Goal: Information Seeking & Learning: Learn about a topic

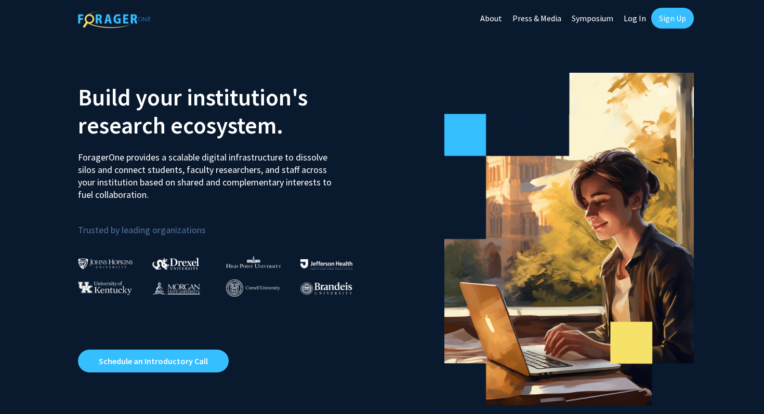
click at [670, 18] on link "Sign Up" at bounding box center [672, 18] width 43 height 21
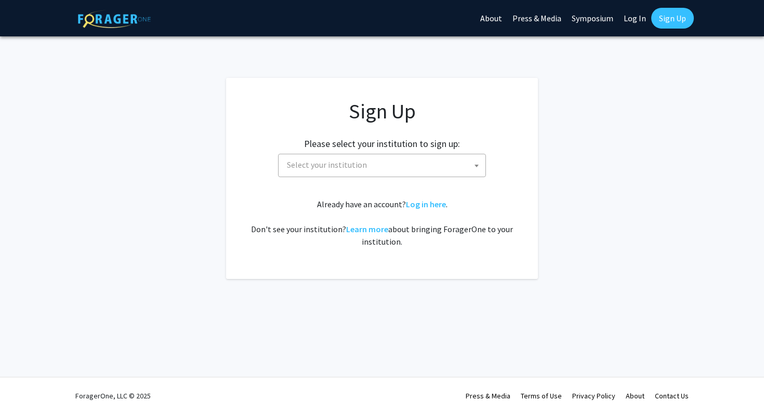
click at [408, 153] on div "Please select your institution to sign up: Baylor University Brandeis Universit…" at bounding box center [382, 152] width 286 height 49
click at [407, 155] on span "Select your institution" at bounding box center [384, 164] width 203 height 21
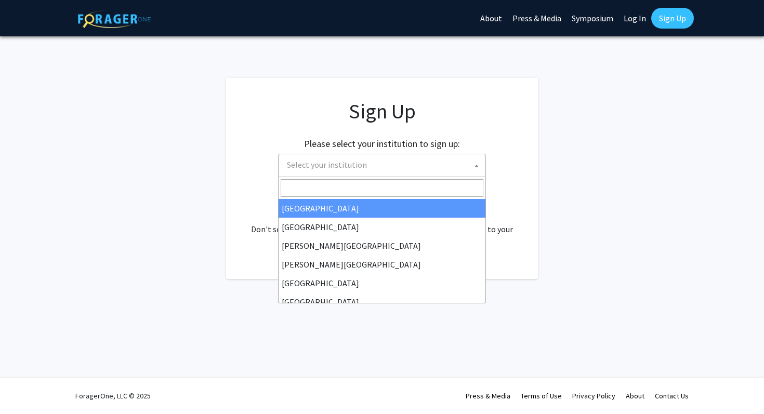
type input "j"
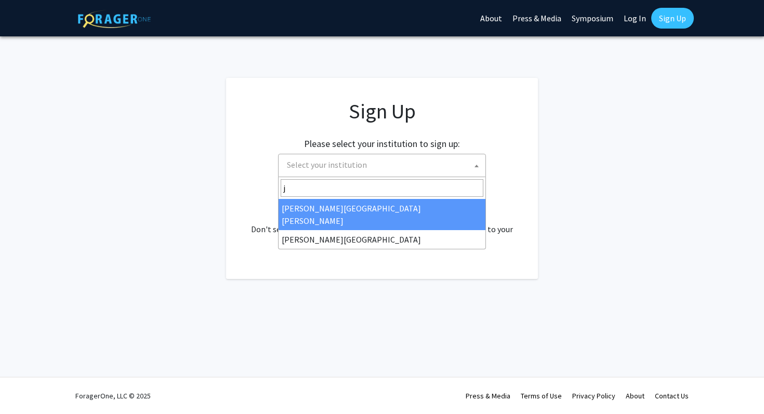
select select "1"
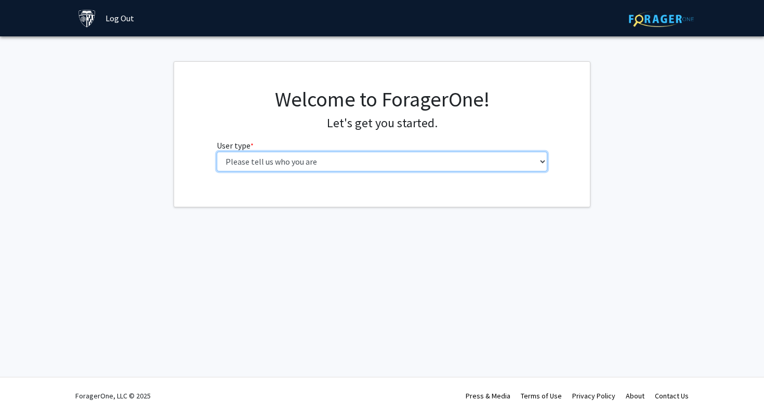
click at [355, 161] on select "Please tell us who you are Undergraduate Student Master's Student Doctoral Cand…" at bounding box center [382, 162] width 331 height 20
select select "1: undergrad"
click at [217, 152] on select "Please tell us who you are Undergraduate Student Master's Student Doctoral Cand…" at bounding box center [382, 162] width 331 height 20
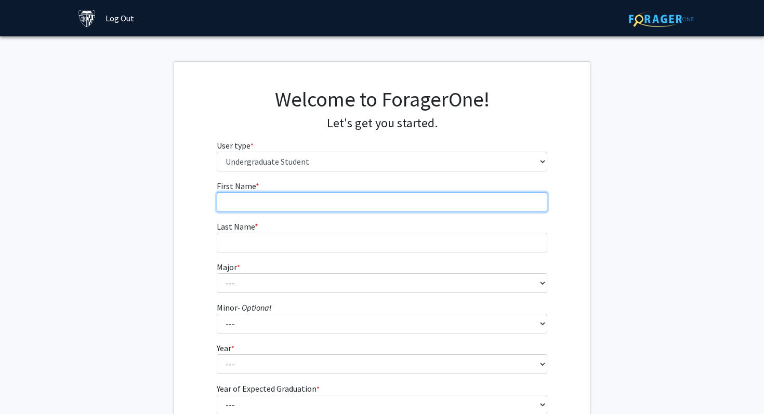
click at [341, 210] on input "First Name * required" at bounding box center [382, 202] width 331 height 20
type input "[PERSON_NAME]"
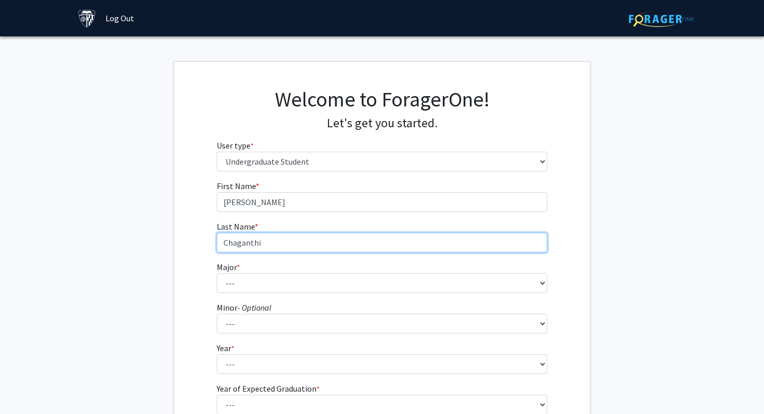
type input "Chaganthi"
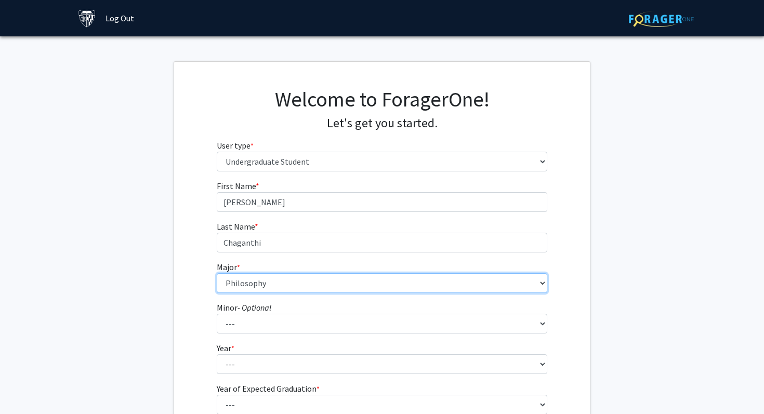
select select "50: 62"
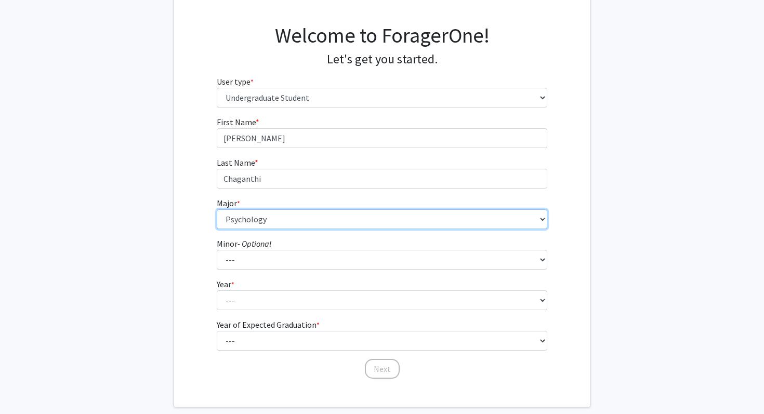
scroll to position [91, 0]
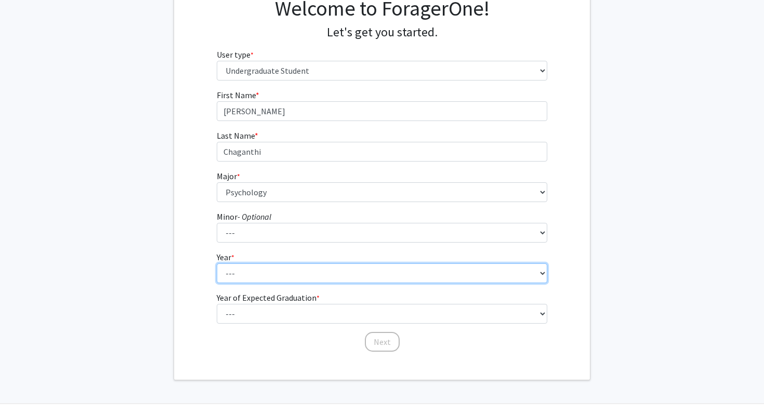
click at [296, 274] on select "--- First-year Sophomore Junior Senior Postbaccalaureate Certificate" at bounding box center [382, 273] width 331 height 20
select select "1: first-year"
click at [217, 263] on select "--- First-year Sophomore Junior Senior Postbaccalaureate Certificate" at bounding box center [382, 273] width 331 height 20
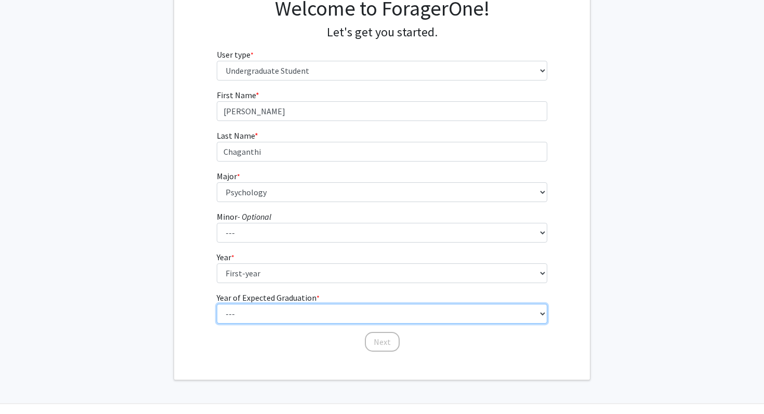
click at [283, 316] on select "--- 2025 2026 2027 2028 2029 2030 2031 2032 2033 2034" at bounding box center [382, 314] width 331 height 20
select select "5: 2029"
click at [217, 304] on select "--- 2025 2026 2027 2028 2029 2030 2031 2032 2033 2034" at bounding box center [382, 314] width 331 height 20
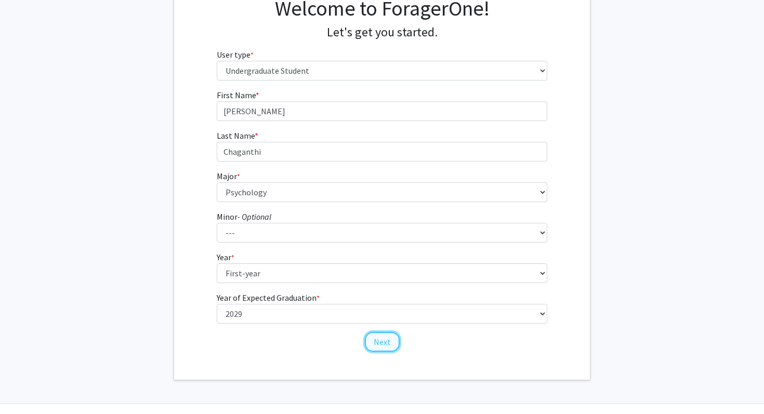
click at [381, 347] on button "Next" at bounding box center [382, 342] width 35 height 20
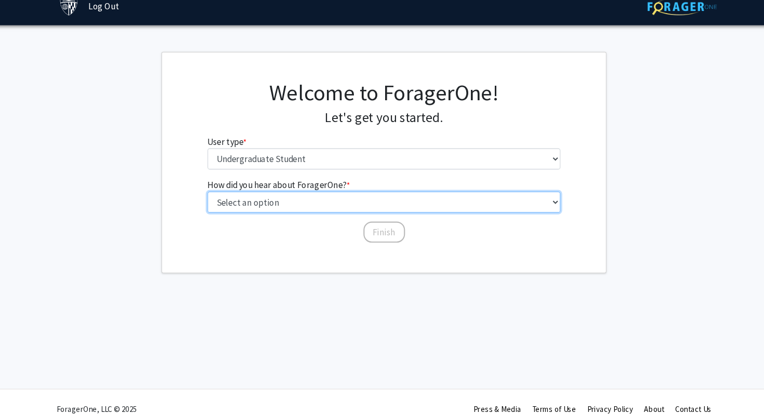
click at [354, 203] on select "Select an option Peer/student recommendation Faculty/staff recommendation Unive…" at bounding box center [382, 202] width 331 height 20
select select "3: university_website"
click at [217, 192] on select "Select an option Peer/student recommendation Faculty/staff recommendation Unive…" at bounding box center [382, 202] width 331 height 20
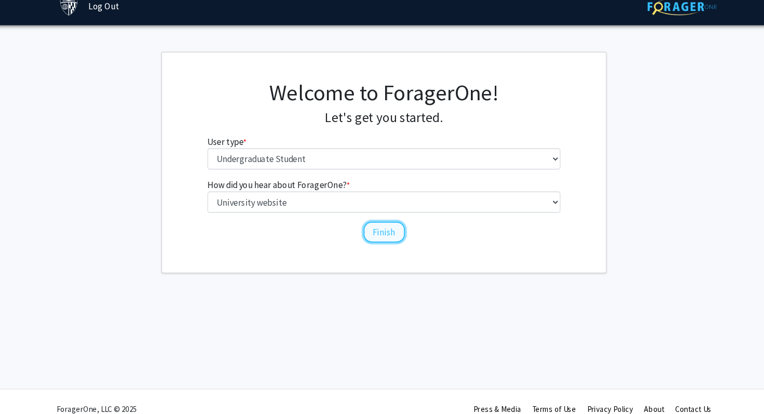
click at [378, 225] on button "Finish" at bounding box center [382, 230] width 39 height 20
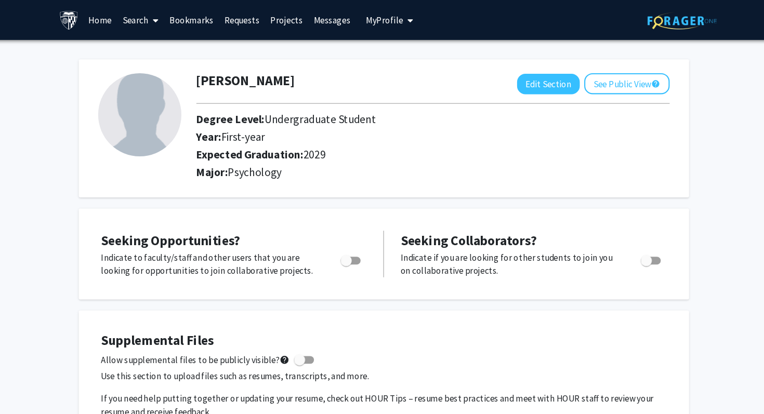
click at [169, 20] on icon at bounding box center [168, 19] width 5 height 8
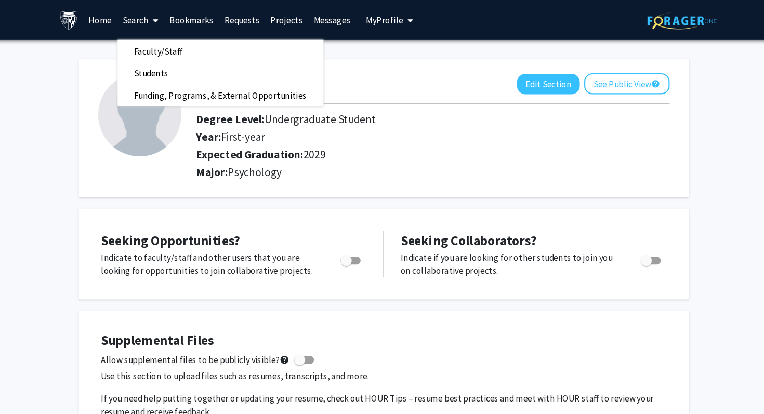
click at [271, 203] on div "Seeking Opportunities? Indicate to faculty/staff and other users that you are l…" at bounding box center [381, 237] width 571 height 85
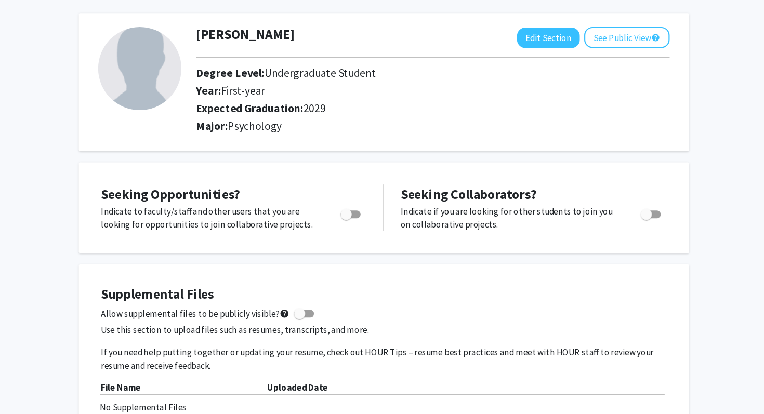
scroll to position [48, 0]
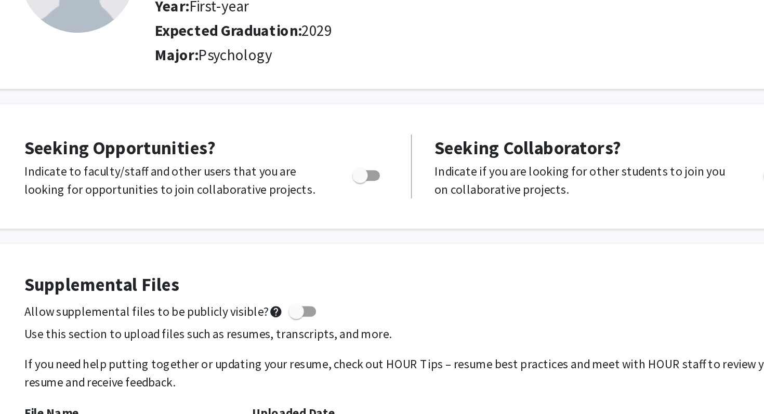
click at [363, 198] on div "Toggle" at bounding box center [351, 195] width 29 height 16
click at [350, 195] on span "Toggle" at bounding box center [346, 196] width 10 height 10
click at [347, 199] on input "Are you actively seeking opportunities?" at bounding box center [346, 199] width 1 height 1
checkbox input "true"
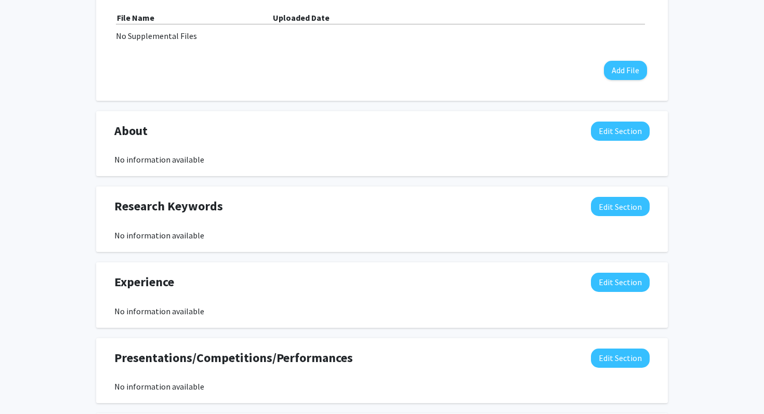
scroll to position [0, 0]
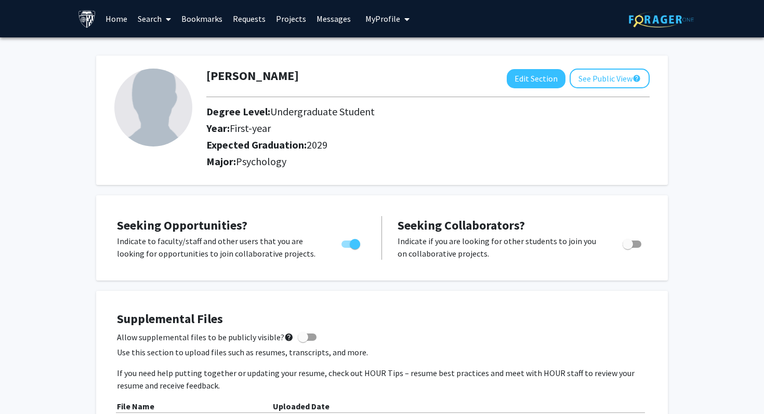
click at [166, 17] on icon at bounding box center [168, 19] width 5 height 8
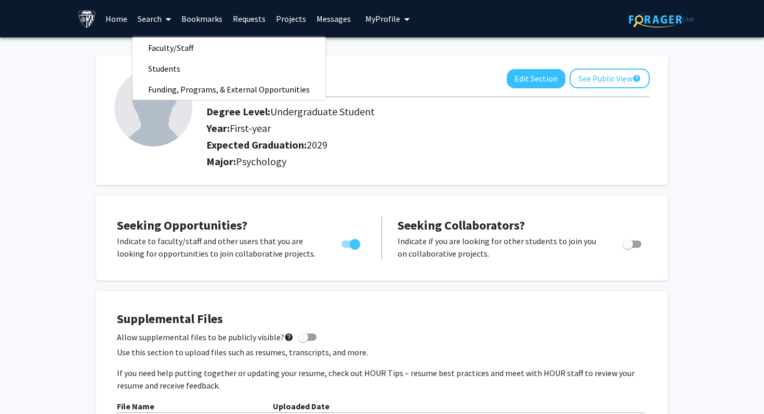
click at [109, 17] on link "Home" at bounding box center [116, 19] width 32 height 36
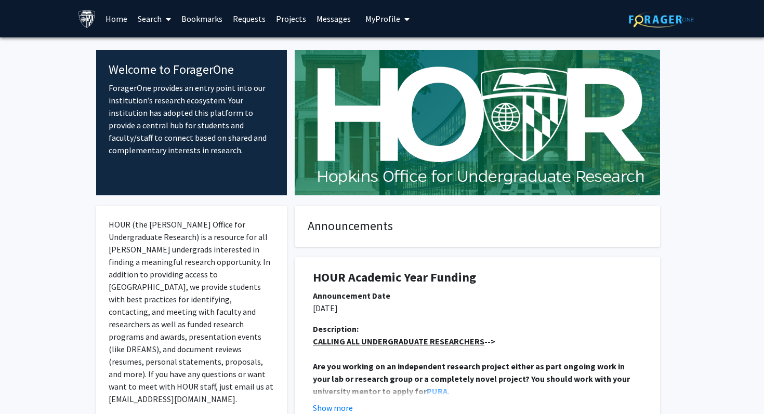
click at [149, 13] on link "Search" at bounding box center [154, 19] width 44 height 36
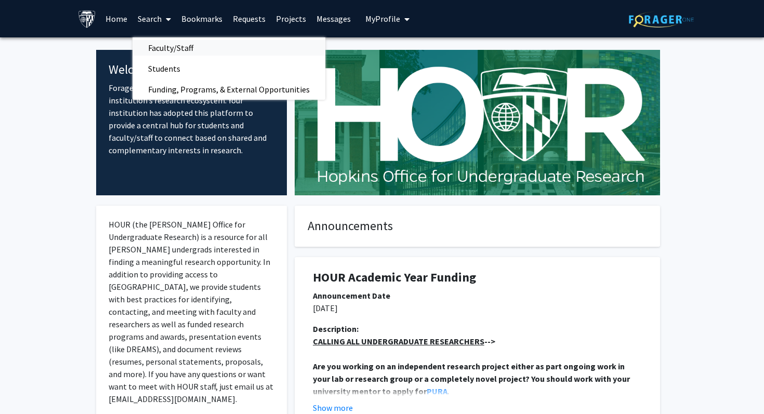
click at [167, 42] on span "Faculty/Staff" at bounding box center [170, 47] width 76 height 21
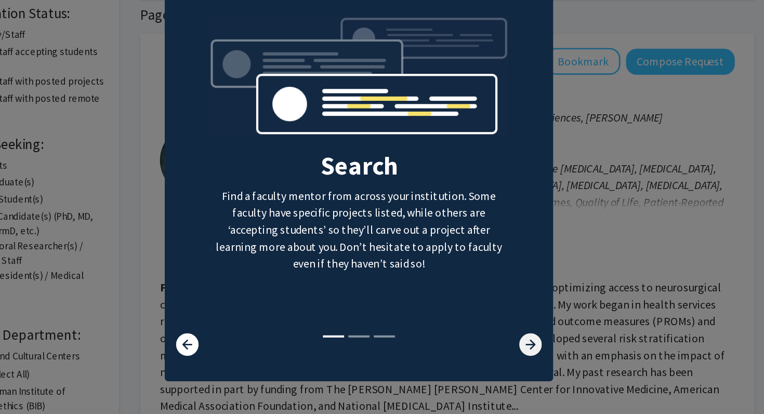
click at [524, 337] on icon at bounding box center [521, 333] width 17 height 17
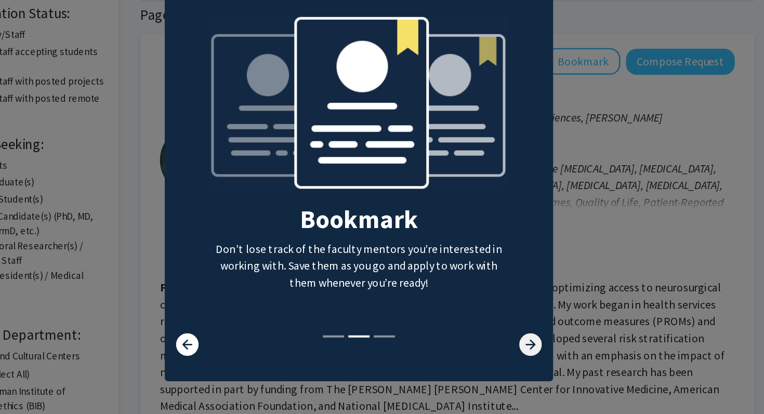
click at [524, 337] on icon at bounding box center [521, 333] width 17 height 17
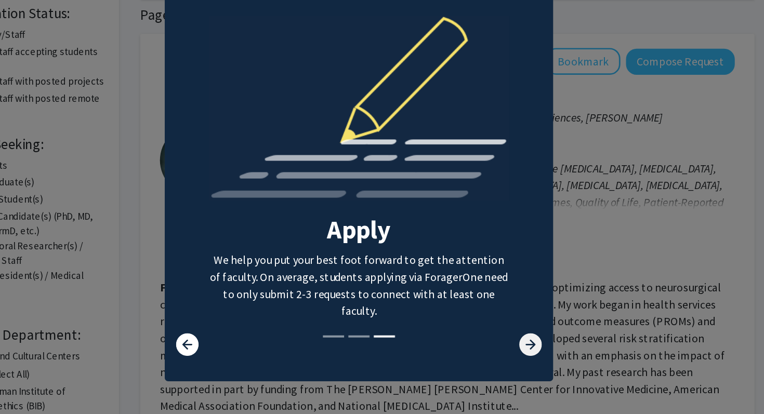
click at [523, 328] on icon at bounding box center [521, 333] width 17 height 17
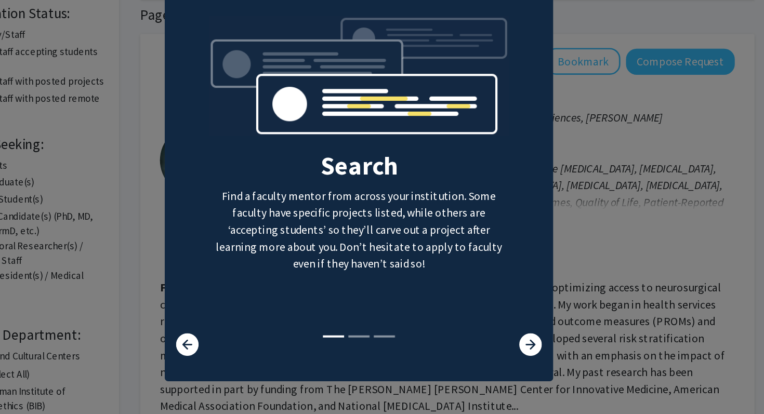
click at [548, 319] on modal-container "× Search Find a faculty mentor from across your institution. Some faculty have …" at bounding box center [382, 207] width 764 height 414
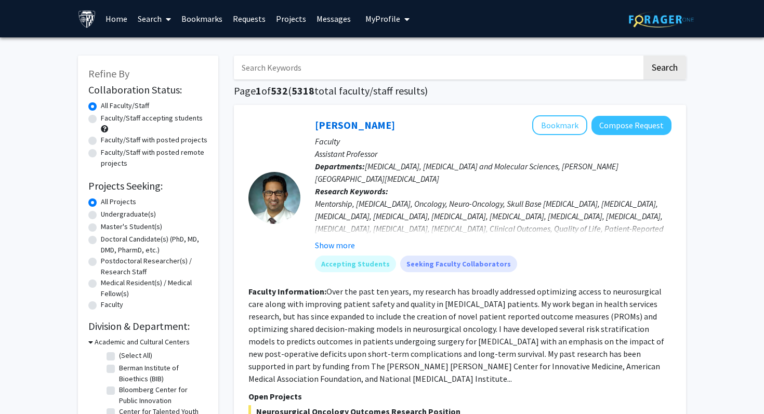
click at [429, 78] on input "Search Keywords" at bounding box center [438, 68] width 408 height 24
click at [643, 56] on button "Search" at bounding box center [664, 68] width 43 height 24
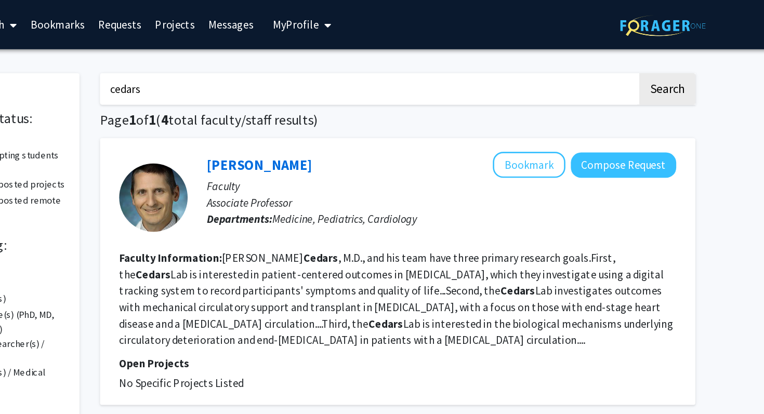
click at [411, 77] on input "cedars" at bounding box center [438, 68] width 408 height 24
click at [643, 56] on button "Search" at bounding box center [664, 68] width 43 height 24
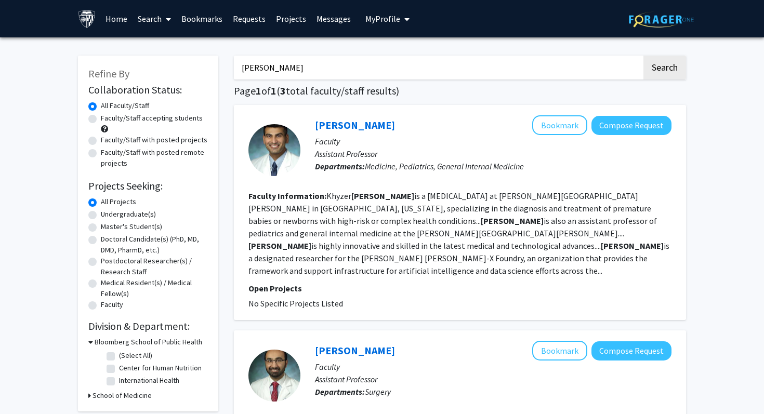
drag, startPoint x: 304, startPoint y: 74, endPoint x: 193, endPoint y: 74, distance: 111.2
click at [193, 74] on div "Refine By Collaboration Status: Collaboration Status All Faculty/Staff Collabor…" at bounding box center [381, 394] width 623 height 699
type input "a"
click at [643, 56] on button "Search" at bounding box center [664, 68] width 43 height 24
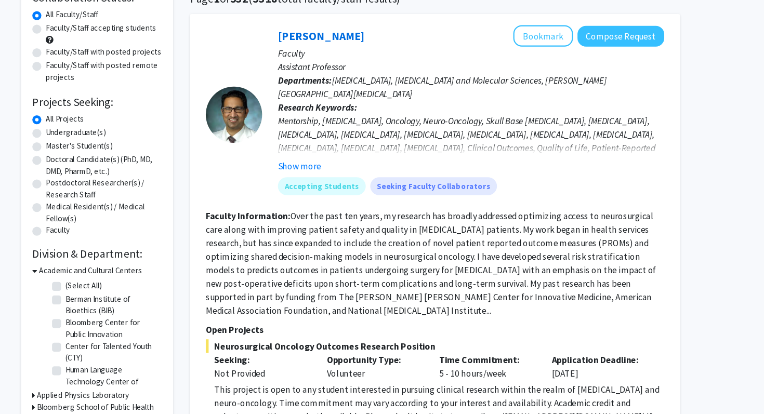
scroll to position [81, 0]
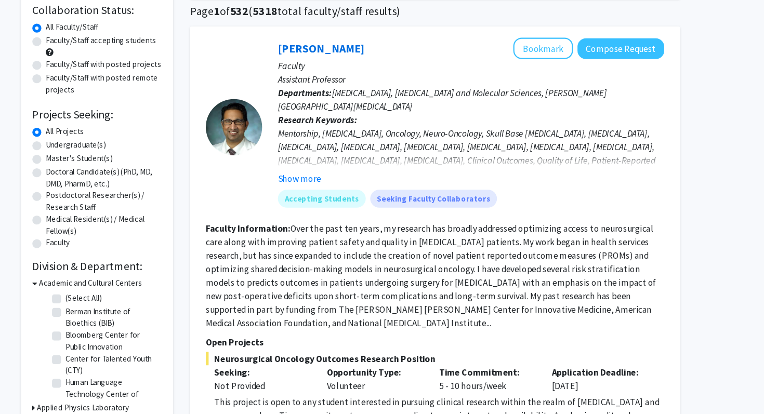
click at [149, 131] on label "Undergraduate(s)" at bounding box center [128, 133] width 55 height 11
click at [108, 131] on input "Undergraduate(s)" at bounding box center [104, 131] width 7 height 7
radio input "true"
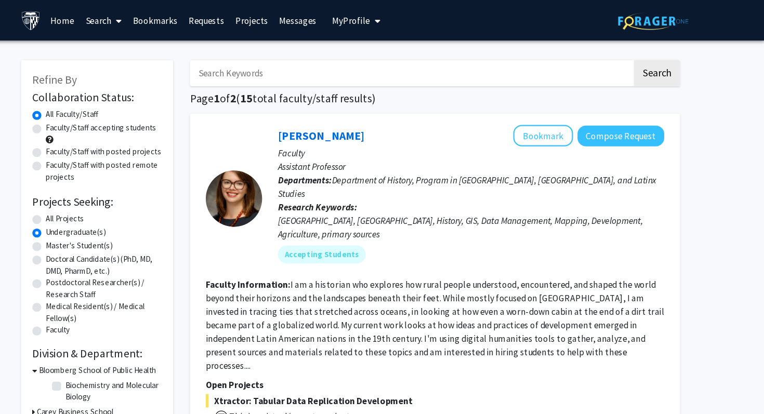
click at [296, 73] on input "Search Keywords" at bounding box center [438, 68] width 408 height 24
type input "cardio"
click at [643, 56] on button "Search" at bounding box center [664, 68] width 43 height 24
radio input "true"
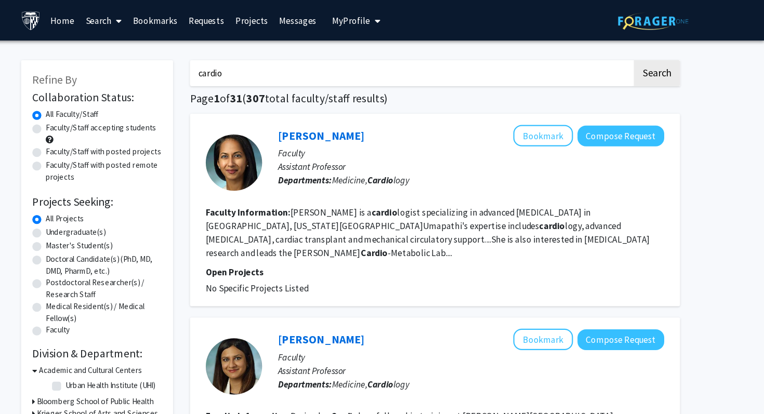
click at [146, 212] on label "Undergraduate(s)" at bounding box center [128, 214] width 55 height 11
click at [108, 212] on input "Undergraduate(s)" at bounding box center [104, 212] width 7 height 7
radio input "true"
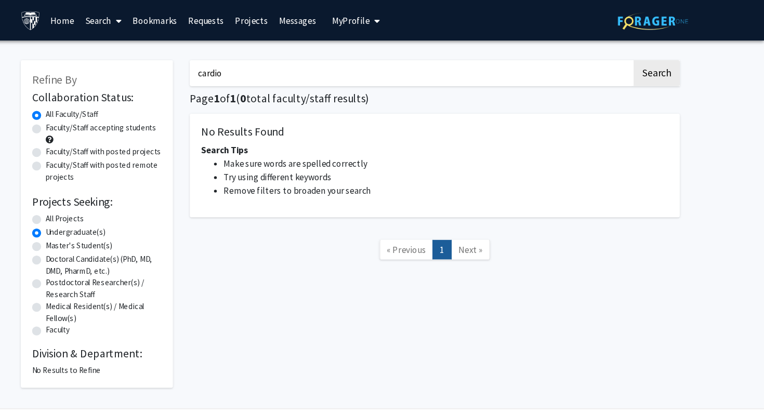
click at [122, 201] on label "All Projects" at bounding box center [118, 201] width 35 height 11
click at [108, 201] on input "All Projects" at bounding box center [104, 199] width 7 height 7
radio input "true"
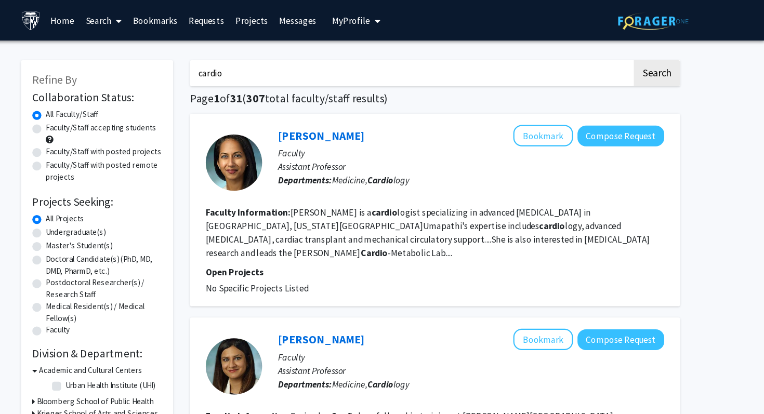
click at [353, 74] on input "cardio" at bounding box center [438, 68] width 408 height 24
type input "cardiology"
click at [189, 115] on label "Faculty/Staff accepting students" at bounding box center [152, 118] width 102 height 11
click at [108, 115] on input "Faculty/Staff accepting students" at bounding box center [104, 116] width 7 height 7
radio input "true"
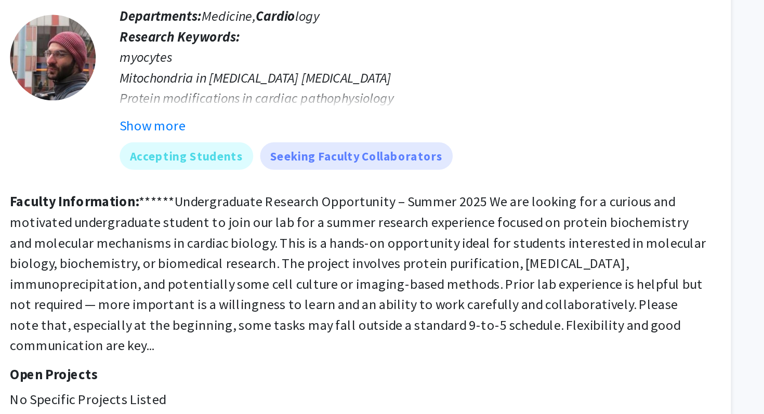
scroll to position [378, 0]
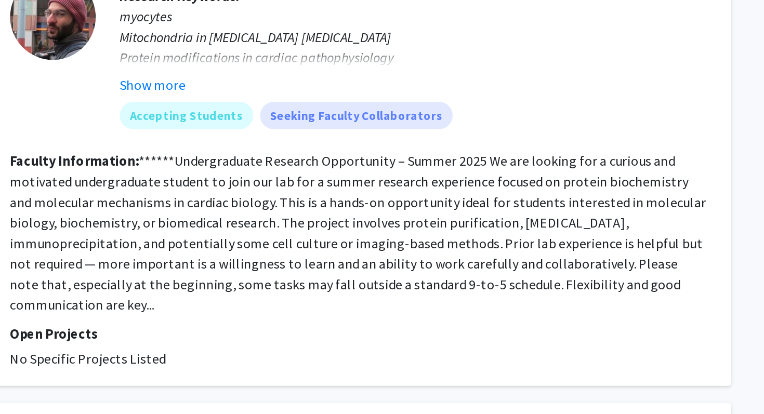
click at [463, 268] on fg-read-more "******Undergraduate Research Opportunity – Summer 2025 We are looking for a cur…" at bounding box center [459, 304] width 422 height 98
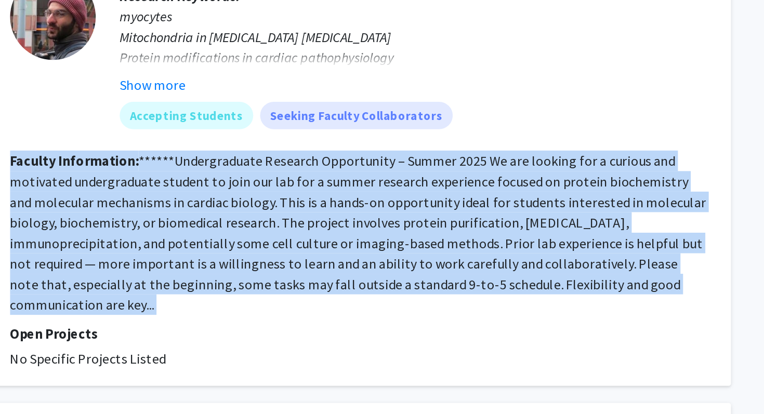
click at [463, 268] on fg-read-more "******Undergraduate Research Opportunity – Summer 2025 We are looking for a cur…" at bounding box center [459, 304] width 422 height 98
click at [468, 268] on fg-read-more "******Undergraduate Research Opportunity – Summer 2025 We are looking for a cur…" at bounding box center [459, 304] width 422 height 98
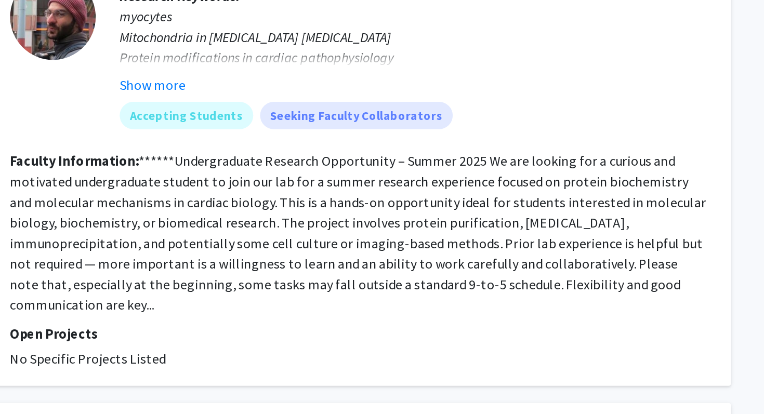
scroll to position [378, 0]
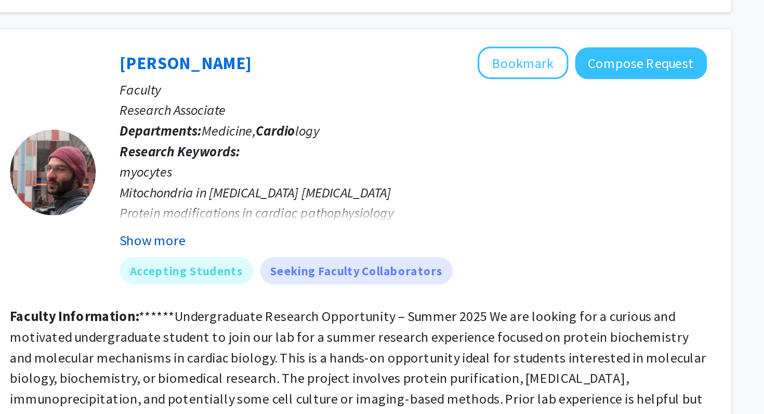
click at [330, 211] on button "Show more" at bounding box center [335, 214] width 40 height 12
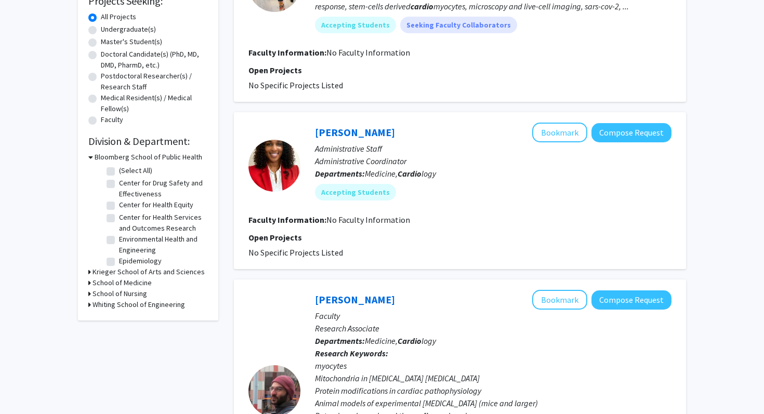
scroll to position [0, 0]
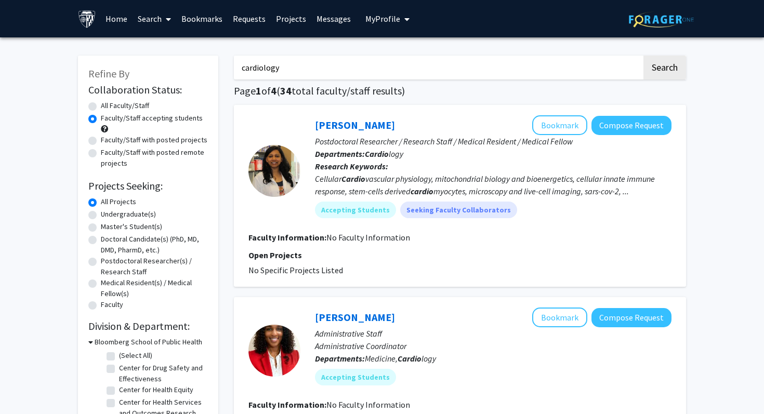
click at [300, 70] on input "cardiology" at bounding box center [438, 68] width 408 height 24
click at [643, 56] on button "Search" at bounding box center [664, 68] width 43 height 24
radio input "true"
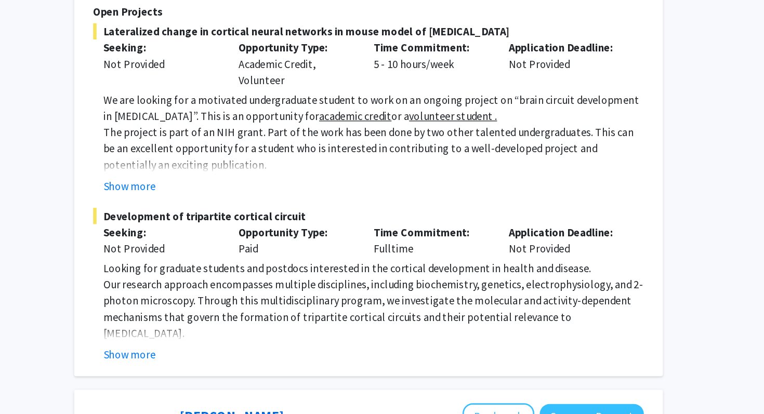
scroll to position [758, 0]
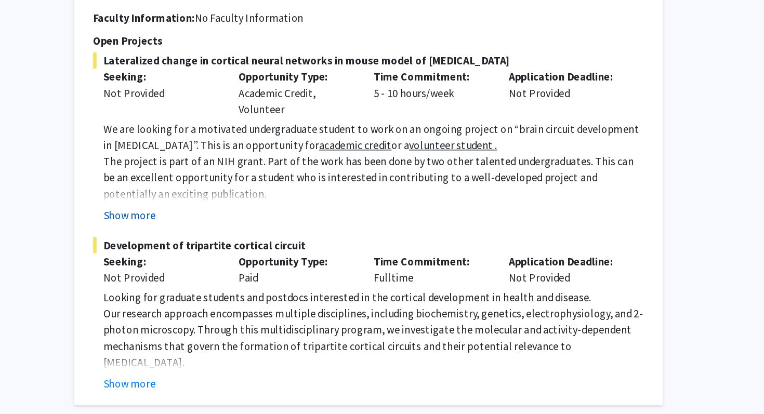
click at [290, 232] on button "Show more" at bounding box center [276, 238] width 40 height 12
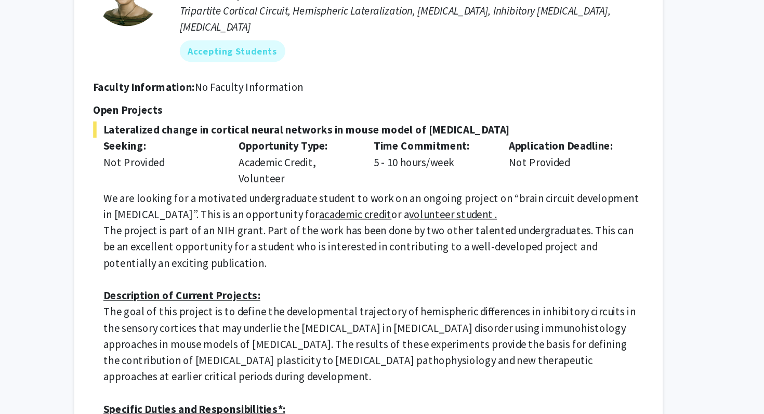
click at [346, 190] on p "The project is part of an NIH grant. Part of the work has been done by two othe…" at bounding box center [463, 208] width 415 height 37
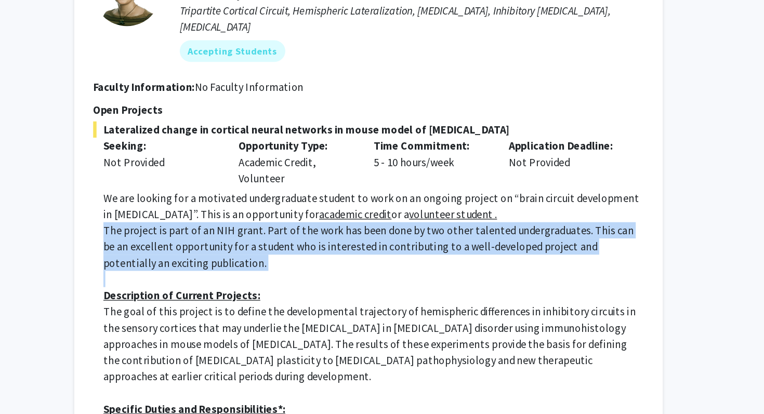
click at [346, 190] on p "The project is part of an NIH grant. Part of the work has been done by two othe…" at bounding box center [463, 208] width 415 height 37
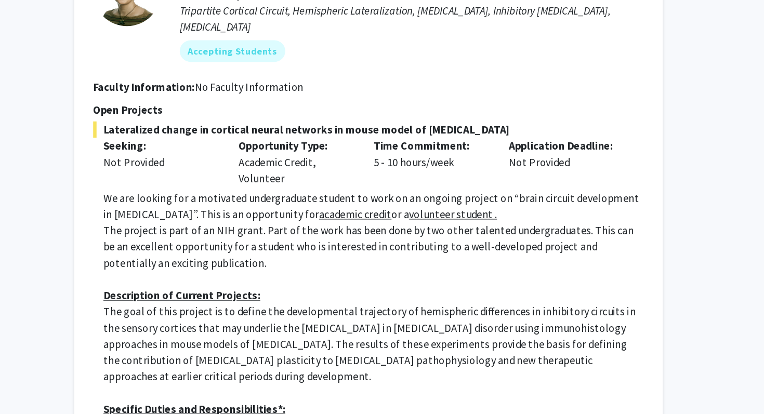
click at [366, 190] on p "The project is part of an NIH grant. Part of the work has been done by two othe…" at bounding box center [463, 208] width 415 height 37
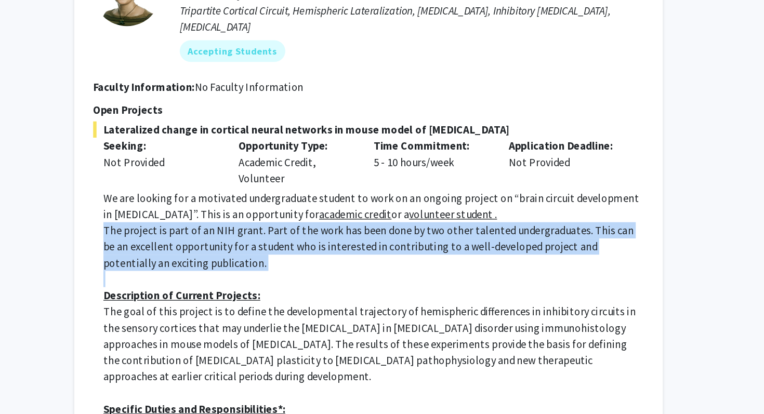
click at [366, 190] on p "The project is part of an NIH grant. Part of the work has been done by two othe…" at bounding box center [463, 208] width 415 height 37
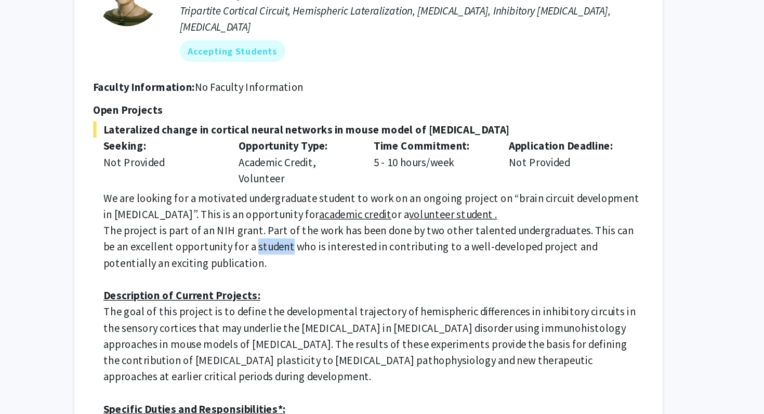
click at [366, 190] on p "The project is part of an NIH grant. Part of the work has been done by two othe…" at bounding box center [463, 208] width 415 height 37
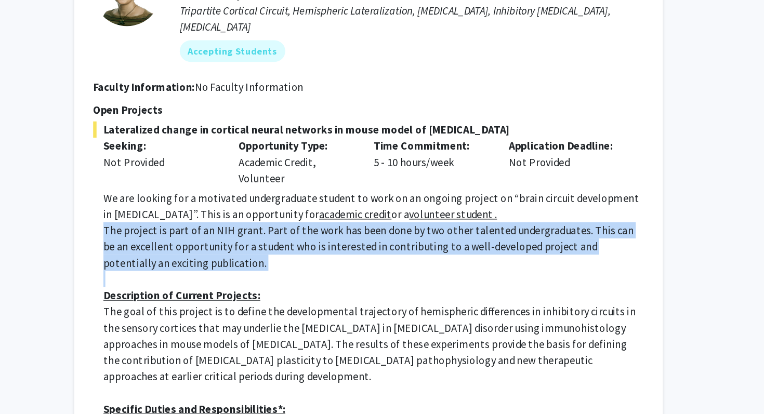
click at [366, 190] on p "The project is part of an NIH grant. Part of the work has been done by two othe…" at bounding box center [463, 208] width 415 height 37
click at [402, 190] on p "The project is part of an NIH grant. Part of the work has been done by two othe…" at bounding box center [463, 208] width 415 height 37
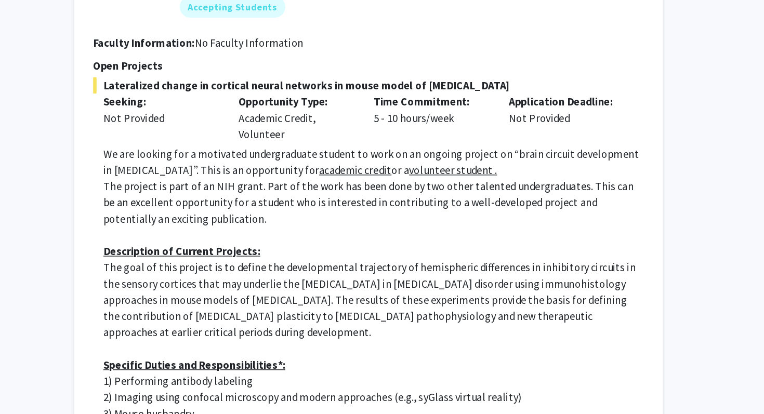
click at [397, 252] on p "The goal of this project is to define the developmental trajectory of hemispher…" at bounding box center [463, 283] width 415 height 62
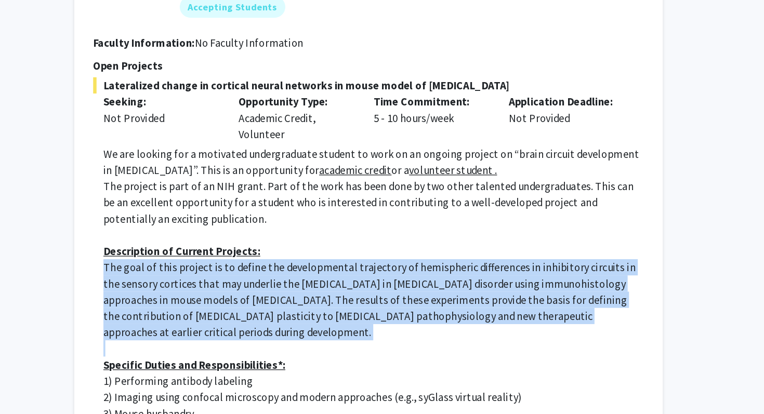
click at [397, 252] on p "The goal of this project is to define the developmental trajectory of hemispher…" at bounding box center [463, 283] width 415 height 62
click at [403, 252] on p "The goal of this project is to define the developmental trajectory of hemispher…" at bounding box center [463, 283] width 415 height 62
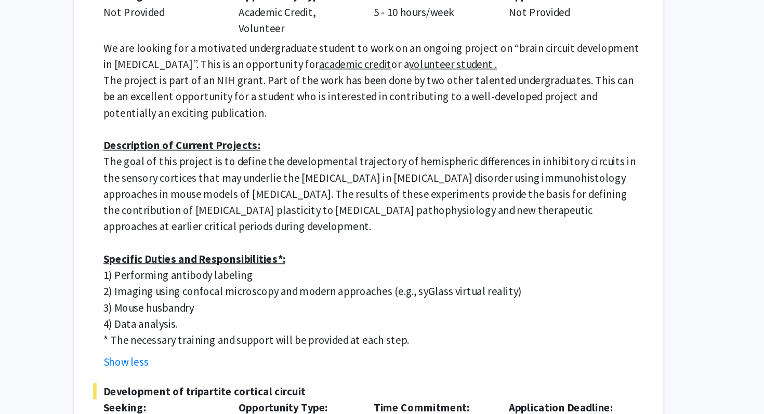
scroll to position [797, 0]
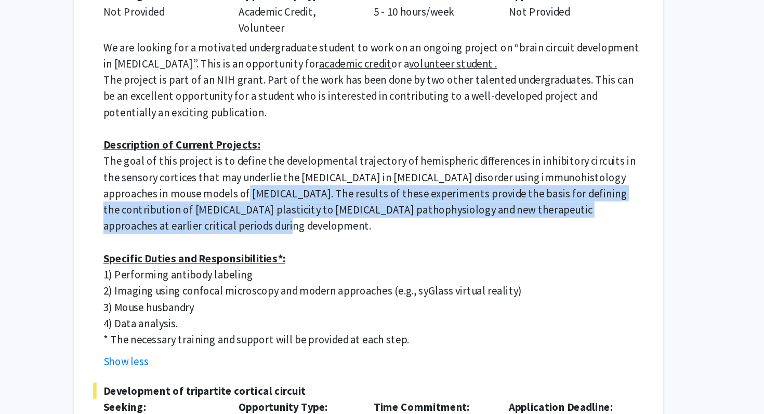
drag, startPoint x: 315, startPoint y: 210, endPoint x: 383, endPoint y: 229, distance: 70.6
click at [383, 229] on p "The goal of this project is to define the developmental trajectory of hemispher…" at bounding box center [463, 244] width 415 height 62
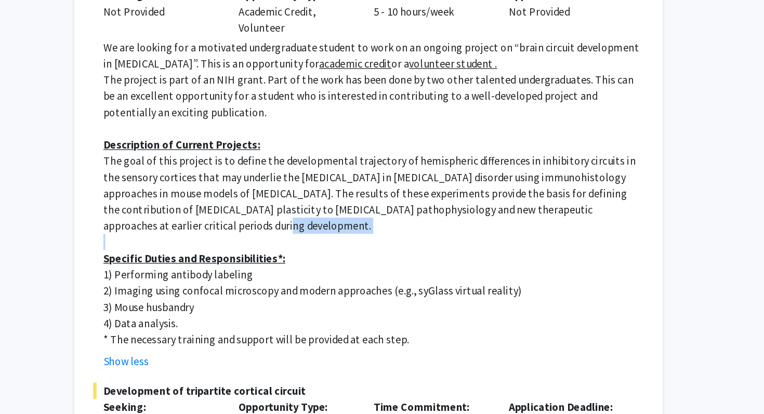
click at [383, 229] on p "The goal of this project is to define the developmental trajectory of hemispher…" at bounding box center [463, 244] width 415 height 62
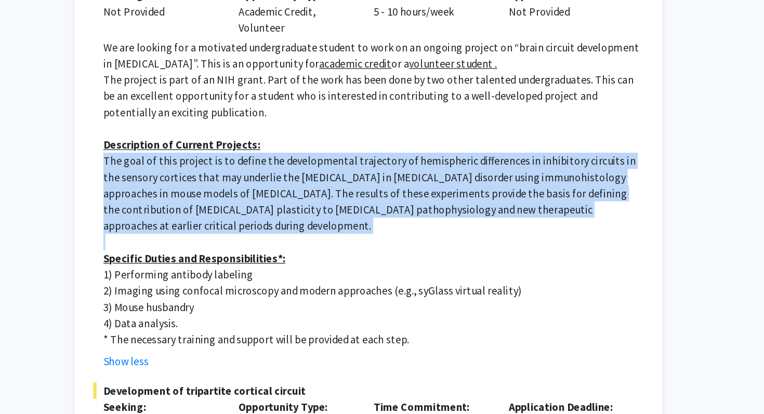
click at [383, 229] on p "The goal of this project is to define the developmental trajectory of hemispher…" at bounding box center [463, 244] width 415 height 62
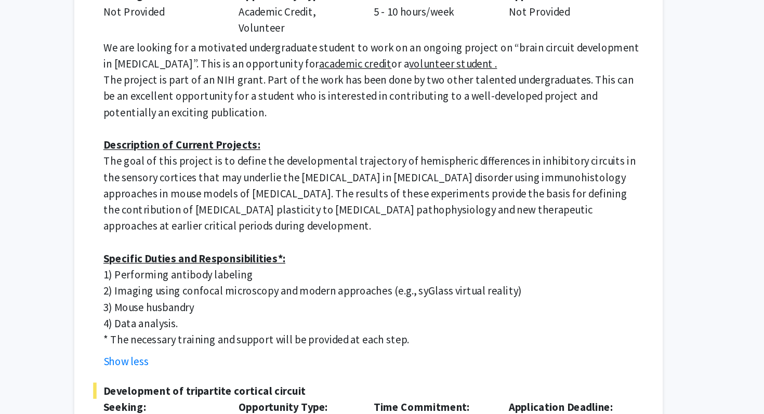
click at [327, 350] on p "* The necessary training and support will be provided at each step." at bounding box center [463, 356] width 415 height 12
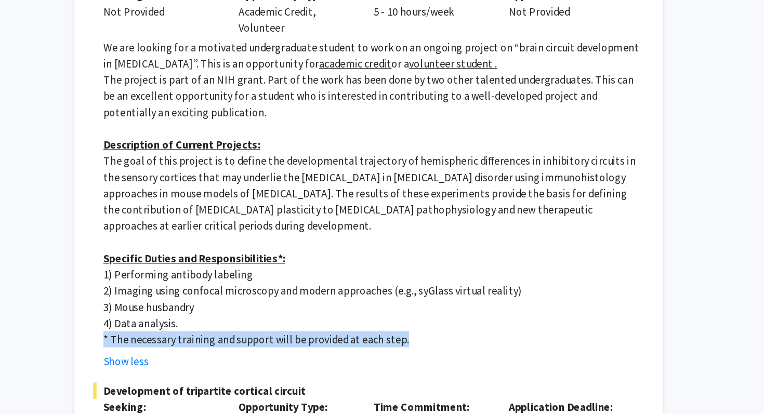
click at [327, 350] on p "* The necessary training and support will be provided at each step." at bounding box center [463, 356] width 415 height 12
click at [336, 350] on p "* The necessary training and support will be provided at each step." at bounding box center [463, 356] width 415 height 12
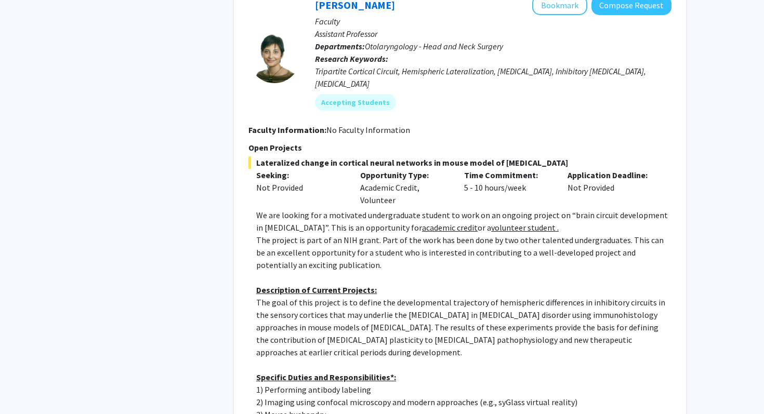
scroll to position [627, 0]
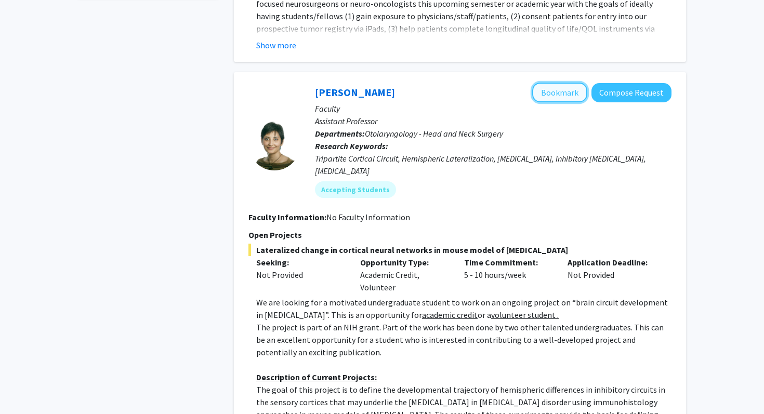
click at [568, 83] on button "Bookmark" at bounding box center [559, 93] width 55 height 20
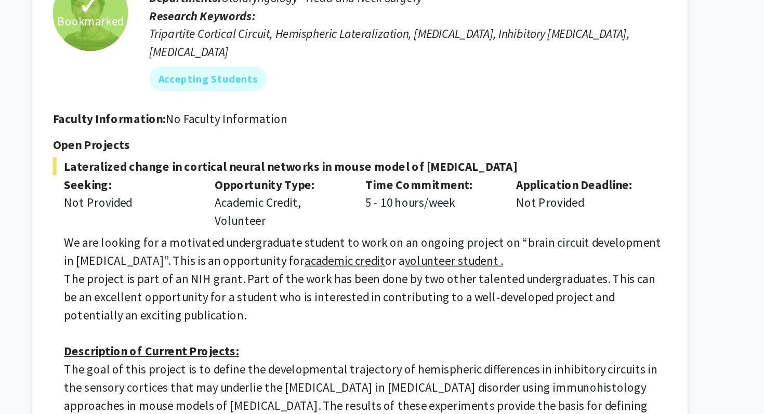
scroll to position [634, 0]
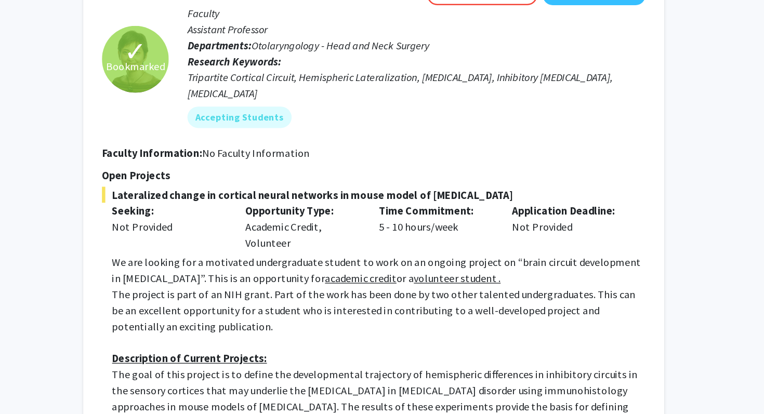
click at [447, 314] on p "The project is part of an NIH grant. Part of the work has been done by two othe…" at bounding box center [463, 332] width 415 height 37
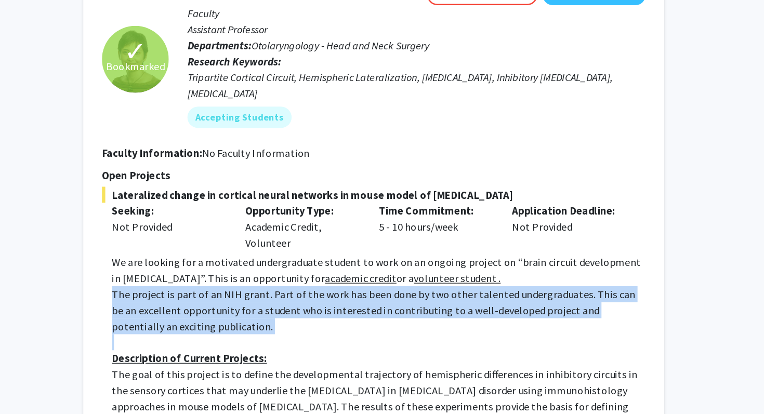
click at [447, 314] on p "The project is part of an NIH grant. Part of the work has been done by two othe…" at bounding box center [463, 332] width 415 height 37
click at [448, 314] on p "The project is part of an NIH grant. Part of the work has been done by two othe…" at bounding box center [463, 332] width 415 height 37
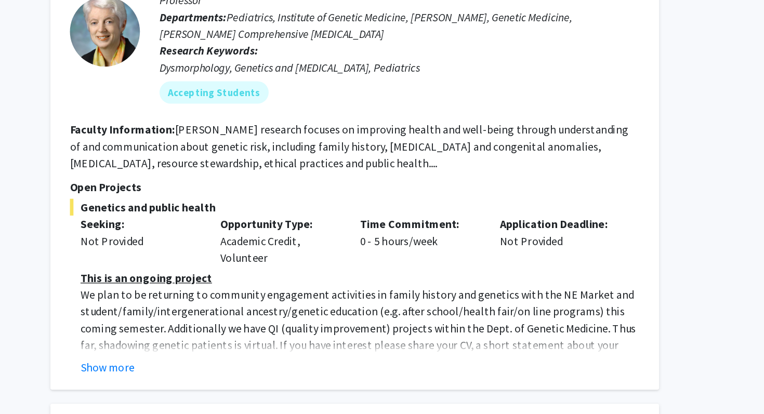
scroll to position [1270, 0]
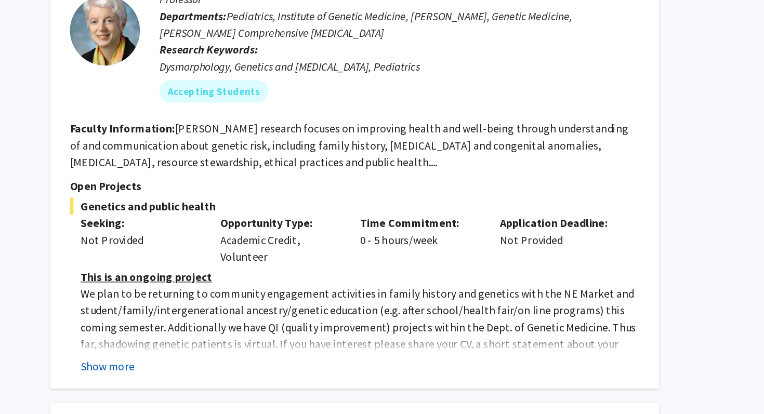
click at [288, 372] on button "Show more" at bounding box center [276, 378] width 40 height 12
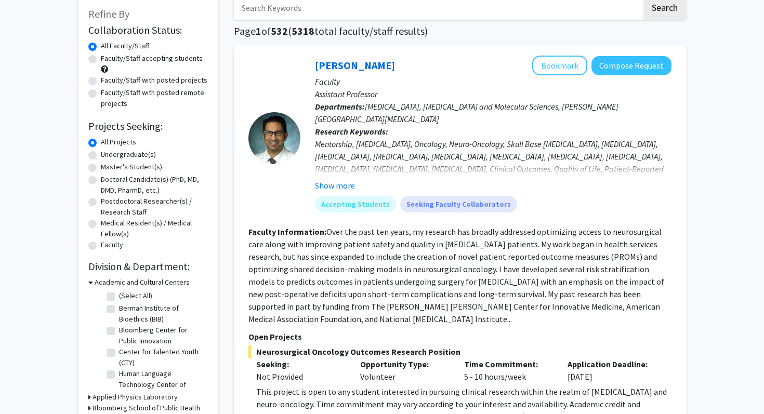
scroll to position [0, 0]
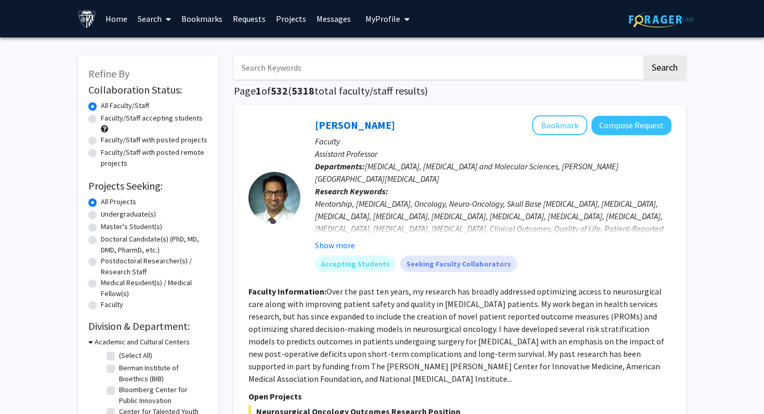
click at [335, 68] on input "Search Keywords" at bounding box center [438, 68] width 408 height 24
type input "heart"
click at [643, 56] on button "Search" at bounding box center [664, 68] width 43 height 24
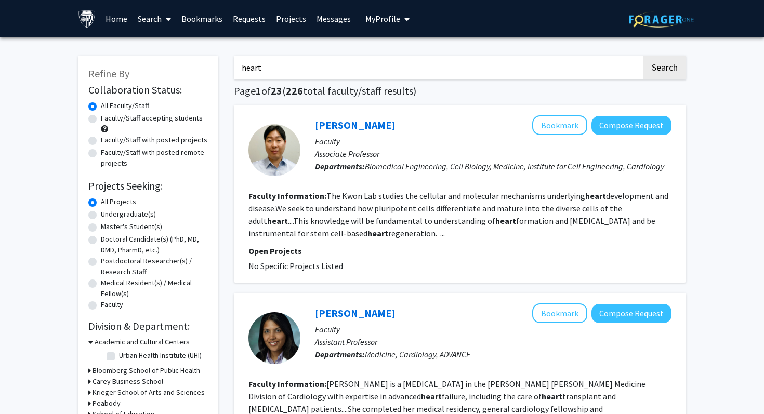
click at [134, 210] on label "Undergraduate(s)" at bounding box center [128, 214] width 55 height 11
click at [108, 210] on input "Undergraduate(s)" at bounding box center [104, 212] width 7 height 7
radio input "true"
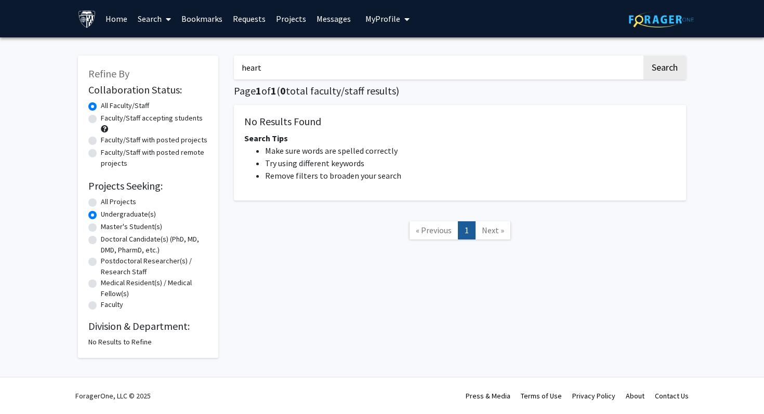
click at [277, 84] on div "heart Search Page 1 of 1 ( 0 total faculty/staff results) No Results Found Sear…" at bounding box center [460, 201] width 468 height 313
click at [277, 72] on input "heart" at bounding box center [438, 68] width 408 height 24
type input "h"
type input "'"
click at [675, 61] on button "Search" at bounding box center [664, 68] width 43 height 24
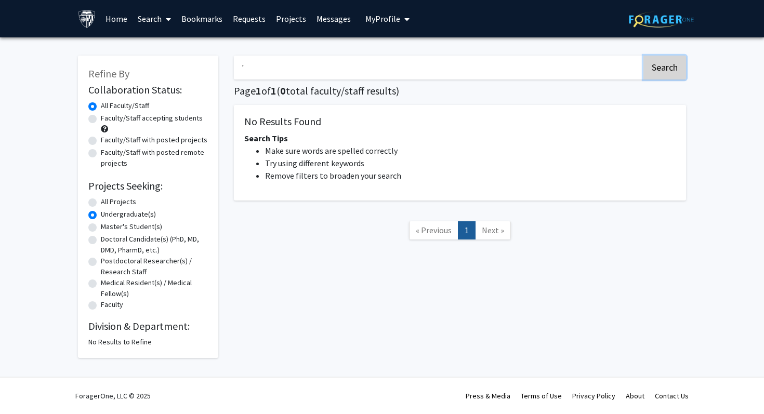
radio input "true"
click at [106, 216] on label "Undergraduate(s)" at bounding box center [128, 214] width 55 height 11
click at [106, 216] on input "Undergraduate(s)" at bounding box center [104, 212] width 7 height 7
radio input "true"
click at [294, 76] on input "'" at bounding box center [438, 68] width 408 height 24
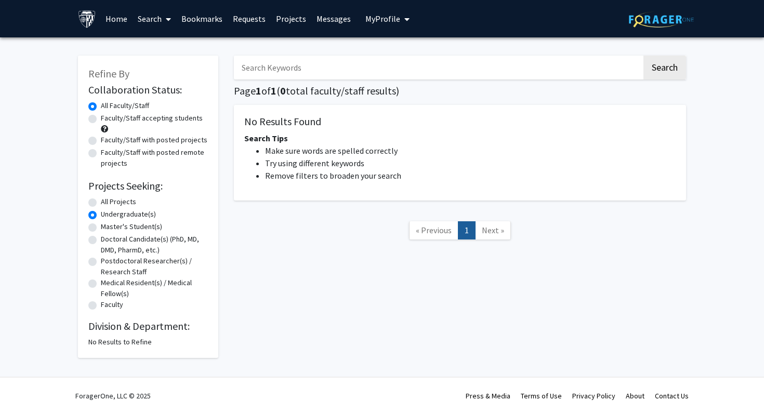
click at [643, 56] on button "Search" at bounding box center [664, 68] width 43 height 24
radio input "true"
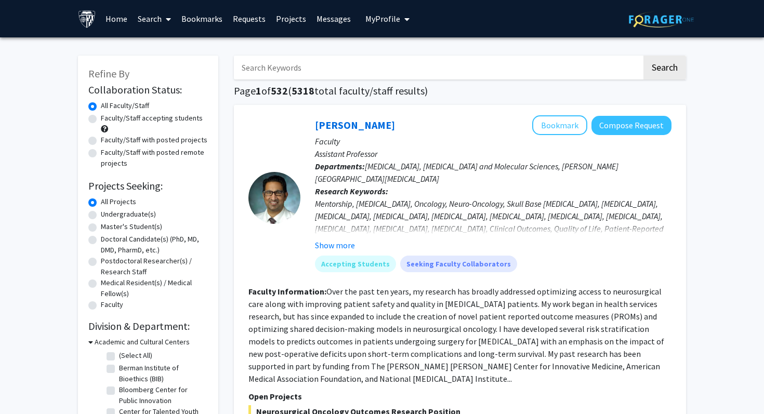
click at [117, 215] on label "Undergraduate(s)" at bounding box center [128, 214] width 55 height 11
click at [108, 215] on input "Undergraduate(s)" at bounding box center [104, 212] width 7 height 7
radio input "true"
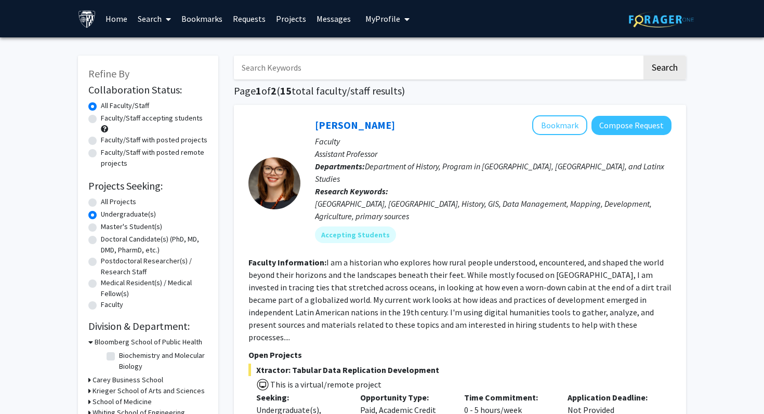
click at [130, 119] on label "Faculty/Staff accepting students" at bounding box center [152, 118] width 102 height 11
click at [108, 119] on input "Faculty/Staff accepting students" at bounding box center [104, 116] width 7 height 7
radio input "true"
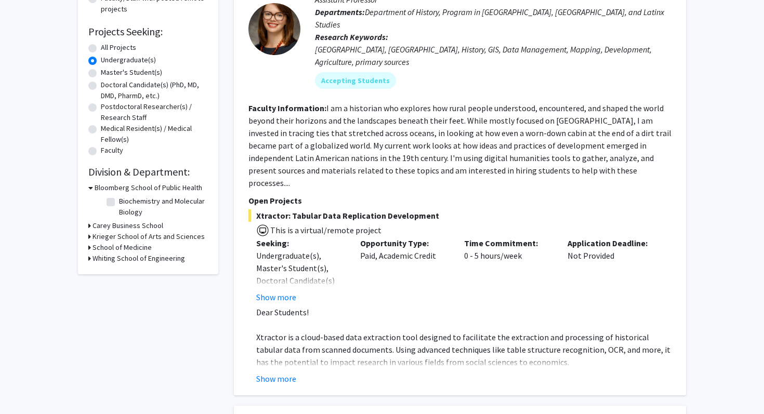
scroll to position [189, 0]
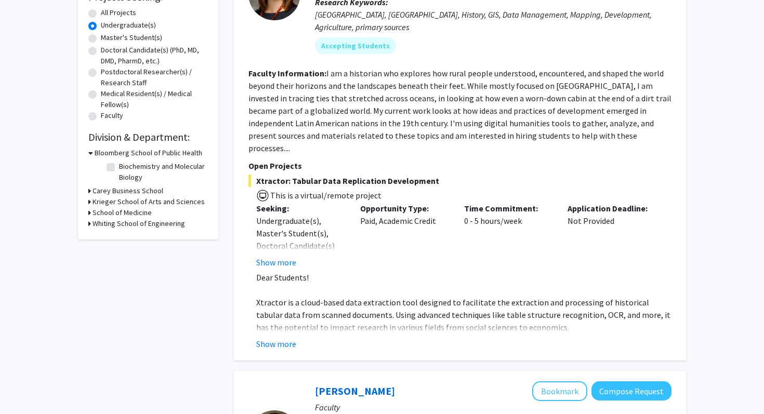
click at [90, 212] on div "School of Medicine" at bounding box center [147, 212] width 119 height 11
click at [90, 212] on icon at bounding box center [89, 212] width 3 height 11
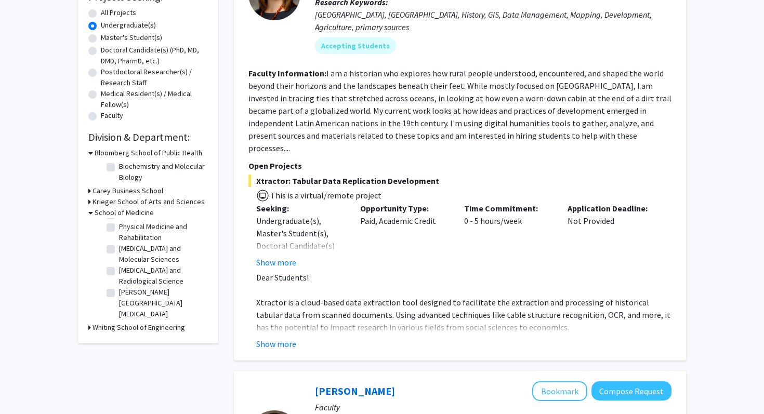
scroll to position [0, 0]
click at [119, 229] on label "(Select All)" at bounding box center [135, 226] width 33 height 11
click at [119, 228] on input "(Select All)" at bounding box center [122, 224] width 7 height 7
checkbox input "true"
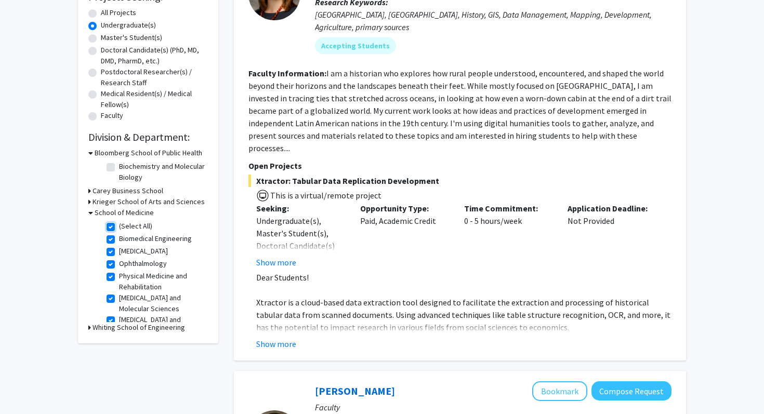
checkbox input "true"
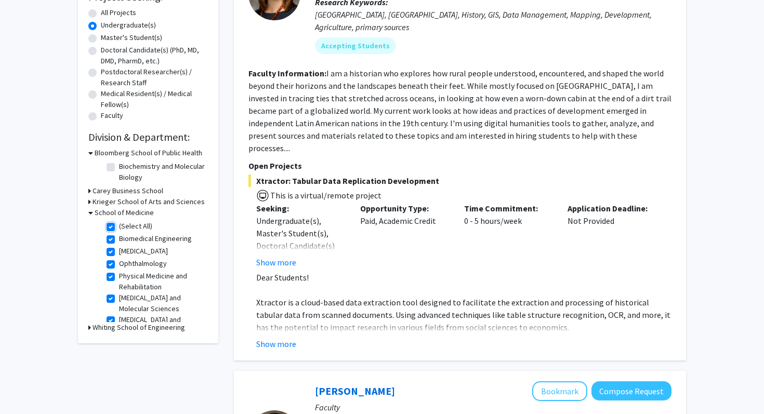
checkbox input "true"
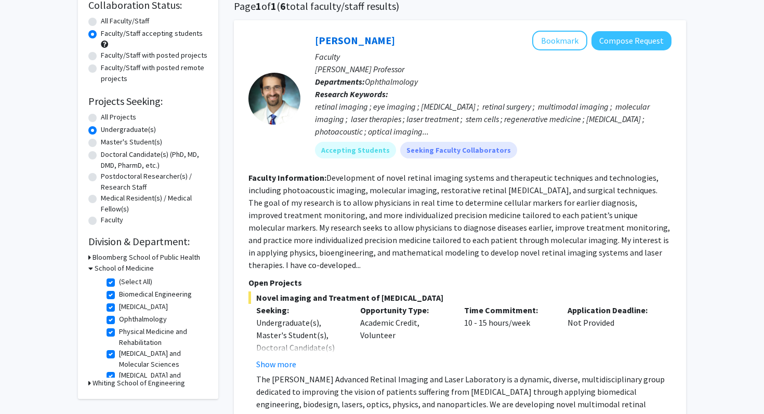
scroll to position [88, 0]
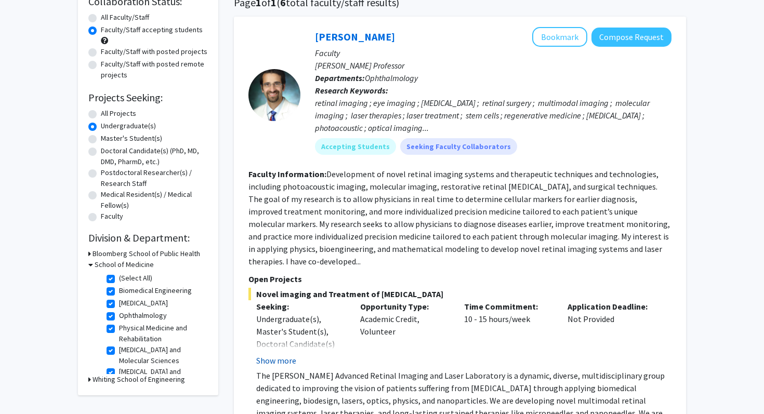
click at [291, 354] on button "Show more" at bounding box center [276, 360] width 40 height 12
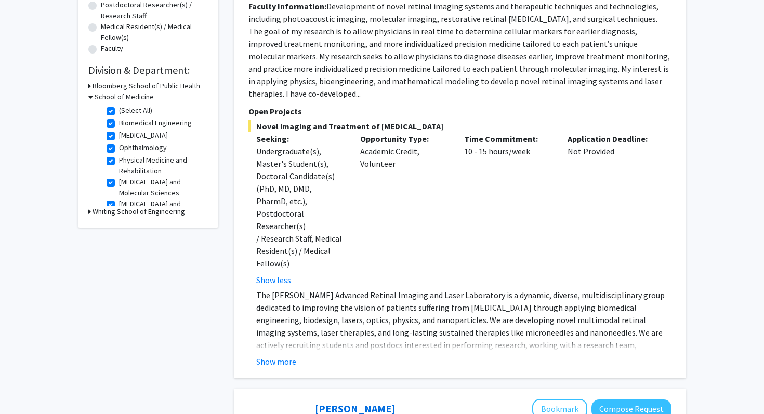
scroll to position [261, 0]
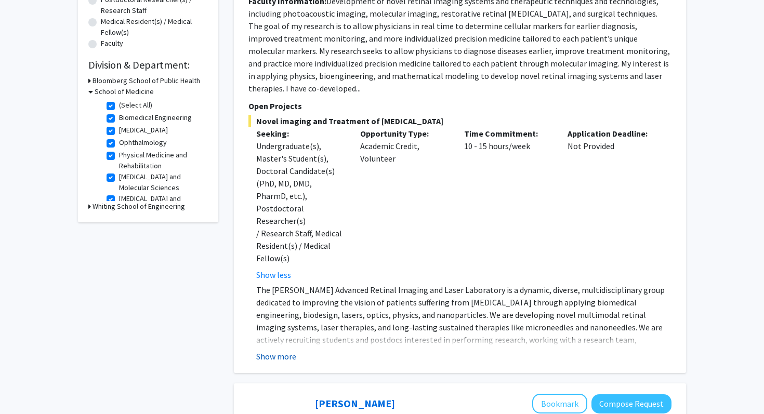
click at [286, 350] on button "Show more" at bounding box center [276, 356] width 40 height 12
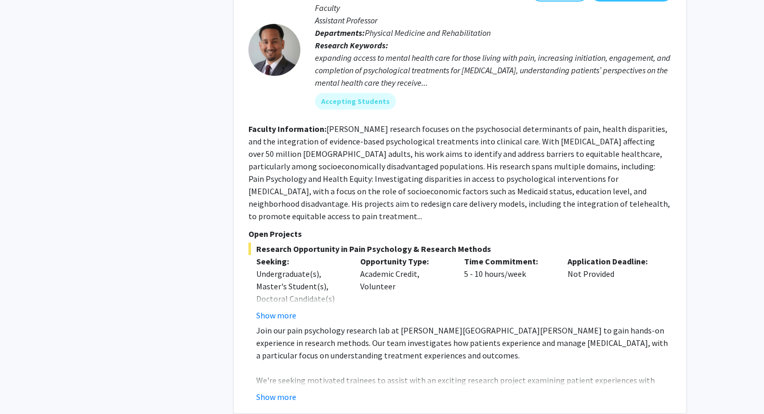
scroll to position [700, 0]
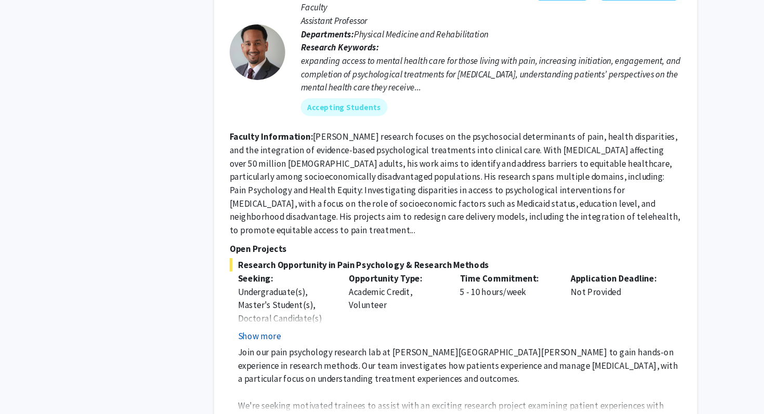
click at [283, 320] on button "Show more" at bounding box center [276, 326] width 40 height 12
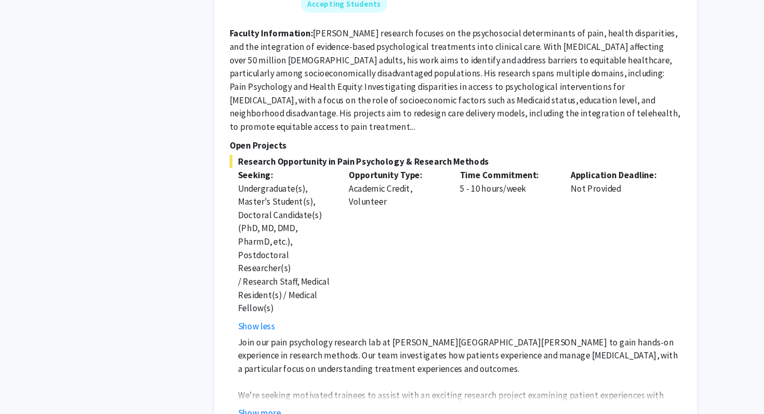
scroll to position [795, 0]
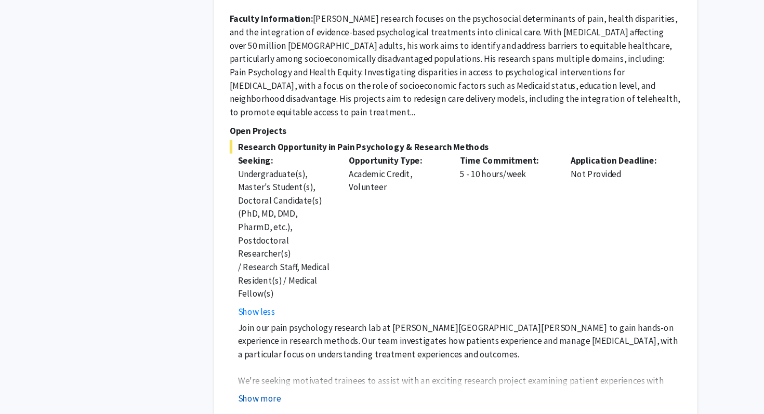
click at [279, 393] on button "Show more" at bounding box center [276, 399] width 40 height 12
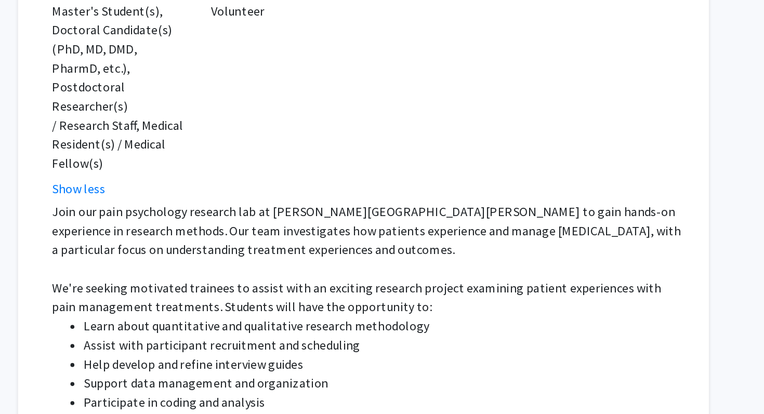
scroll to position [849, 0]
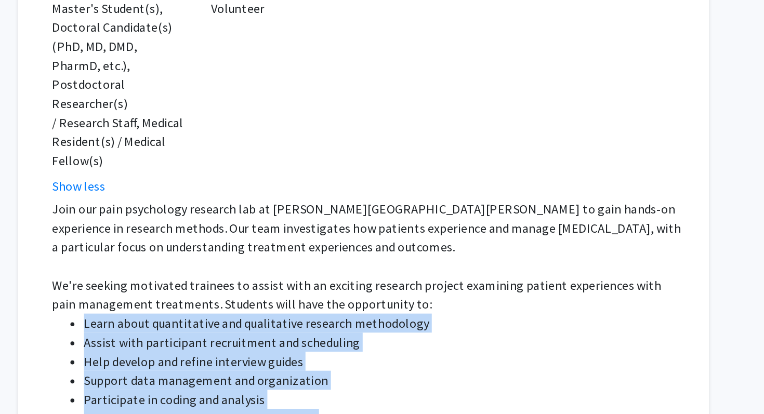
drag, startPoint x: 277, startPoint y: 273, endPoint x: 425, endPoint y: 329, distance: 158.5
click at [425, 348] on ul "Learn about quantitative and qualitative research methodology Assist with parti…" at bounding box center [463, 385] width 415 height 75
click at [425, 410] on li "Engage in research team meetings and discussions" at bounding box center [474, 416] width 394 height 12
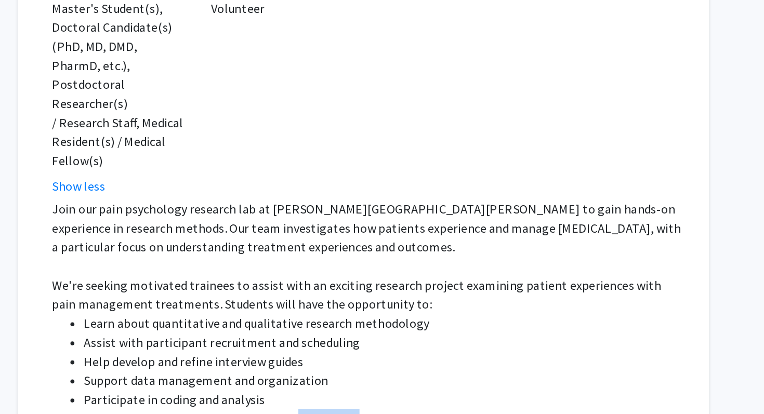
click at [425, 410] on li "Engage in research team meetings and discussions" at bounding box center [474, 416] width 394 height 12
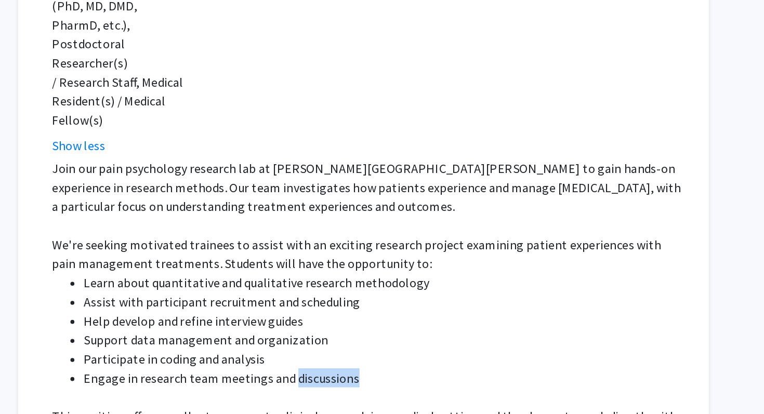
scroll to position [892, 0]
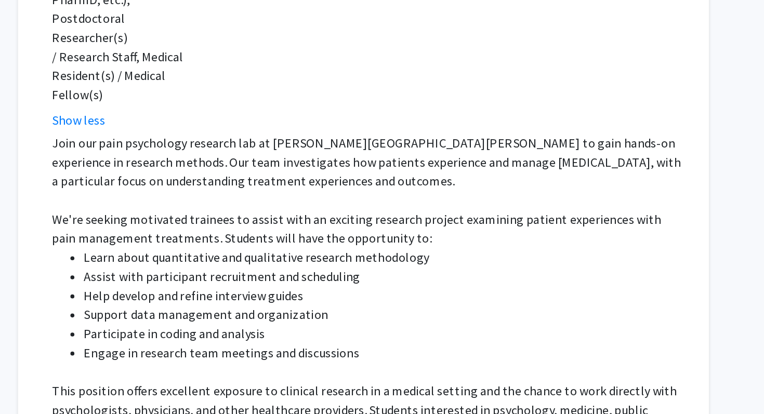
click at [425, 392] on p "This position offers excellent exposure to clinical research in a medical setti…" at bounding box center [463, 417] width 415 height 50
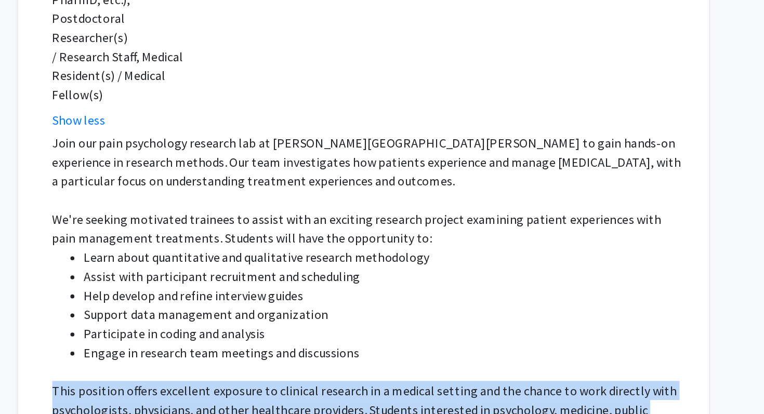
click at [425, 392] on p "This position offers excellent exposure to clinical research in a medical setti…" at bounding box center [463, 417] width 415 height 50
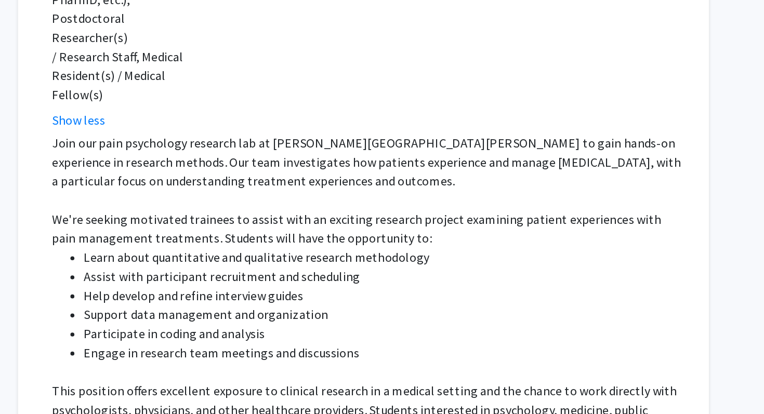
click at [425, 392] on p "This position offers excellent exposure to clinical research in a medical setti…" at bounding box center [463, 417] width 415 height 50
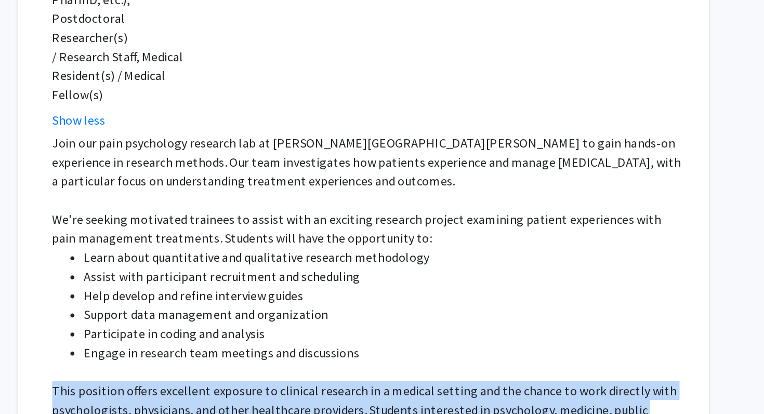
click at [425, 392] on p "This position offers excellent exposure to clinical research in a medical setti…" at bounding box center [463, 417] width 415 height 50
click at [428, 392] on p "This position offers excellent exposure to clinical research in a medical setti…" at bounding box center [463, 417] width 415 height 50
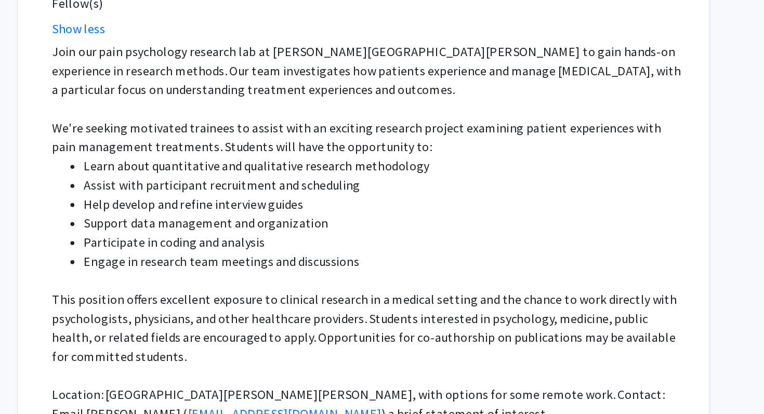
scroll to position [951, 0]
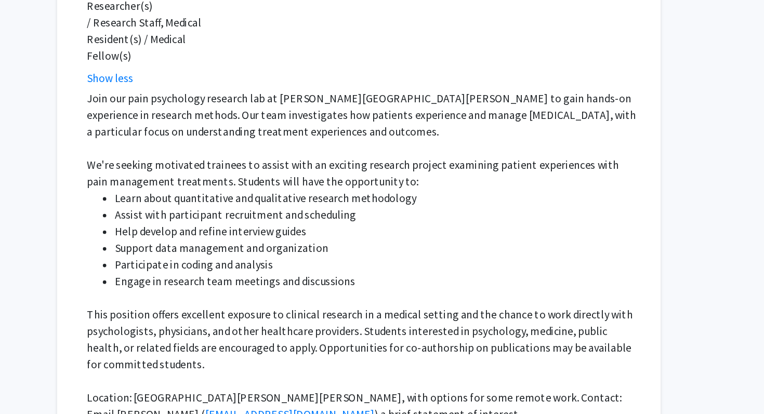
click at [426, 395] on p "Location: [GEOGRAPHIC_DATA][PERSON_NAME][PERSON_NAME], with options for some re…" at bounding box center [463, 407] width 415 height 25
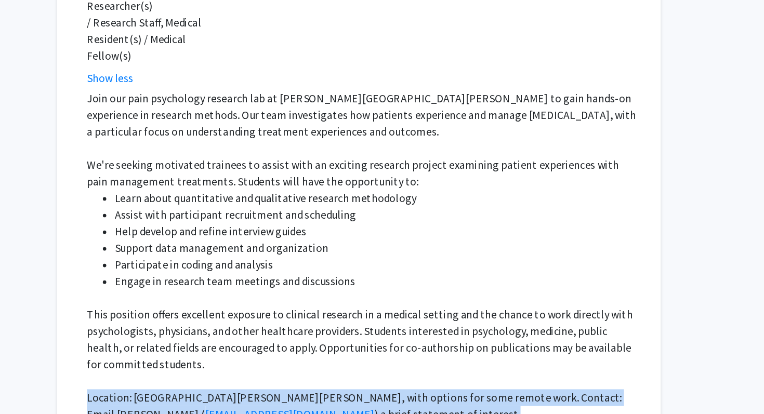
click at [426, 395] on p "Location: [GEOGRAPHIC_DATA][PERSON_NAME][PERSON_NAME], with options for some re…" at bounding box center [463, 407] width 415 height 25
click at [448, 395] on p "Location: [GEOGRAPHIC_DATA][PERSON_NAME][PERSON_NAME], with options for some re…" at bounding box center [463, 407] width 415 height 25
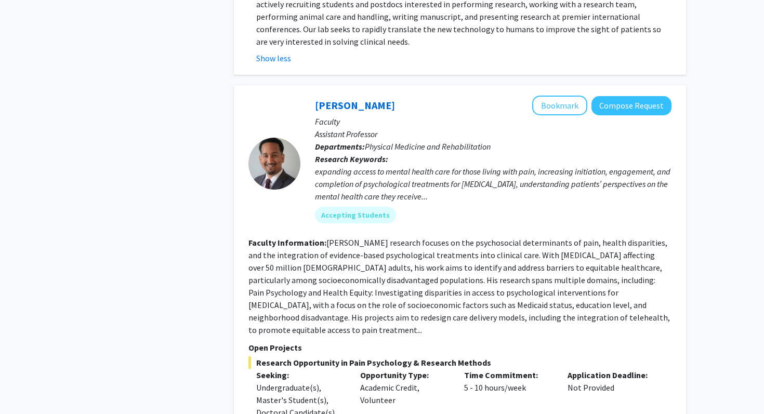
scroll to position [595, 0]
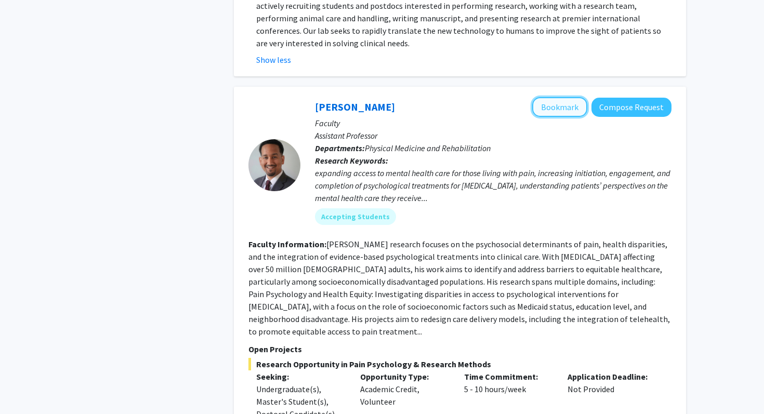
click at [570, 97] on button "Bookmark" at bounding box center [559, 107] width 55 height 20
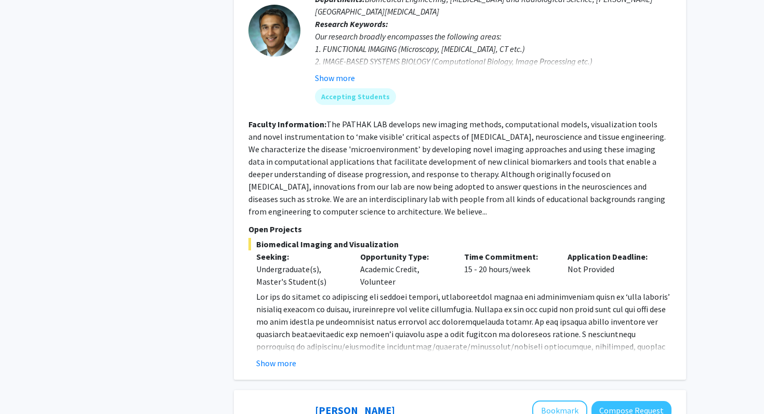
scroll to position [2478, 0]
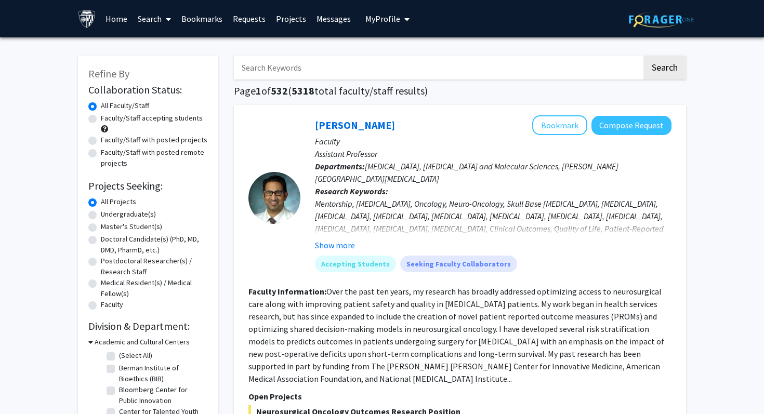
click at [100, 17] on link "Home" at bounding box center [116, 19] width 32 height 36
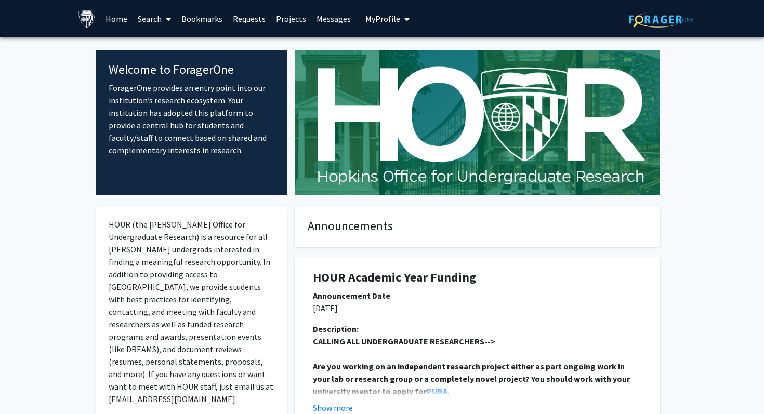
click at [91, 18] on img at bounding box center [87, 19] width 18 height 18
